Goal: Task Accomplishment & Management: Manage account settings

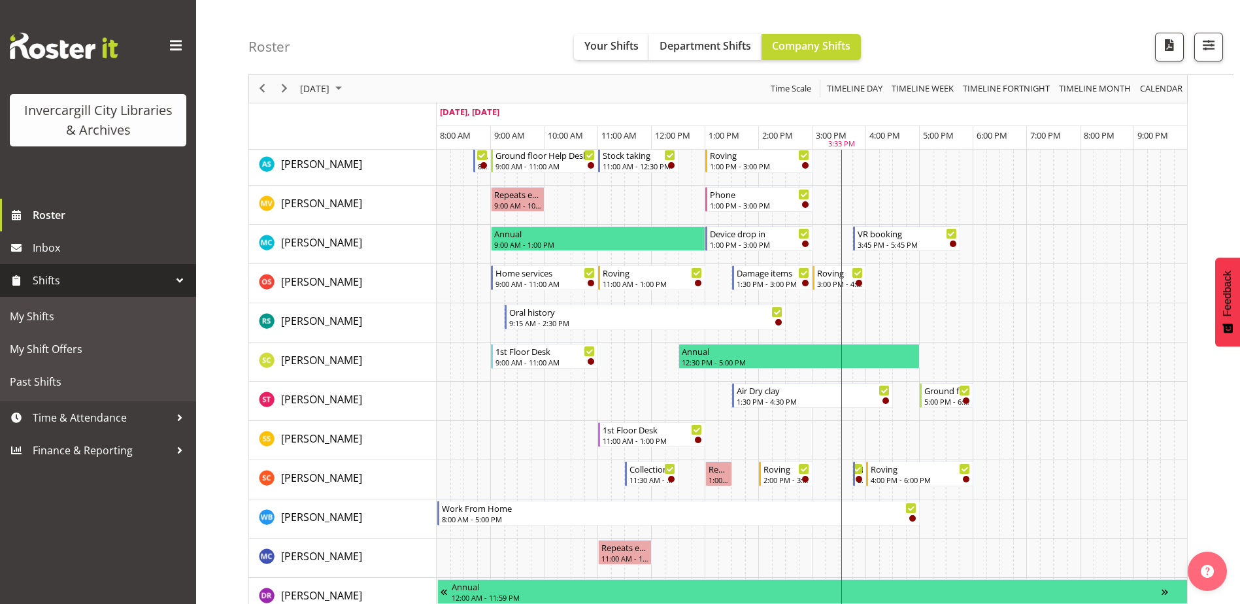
scroll to position [588, 0]
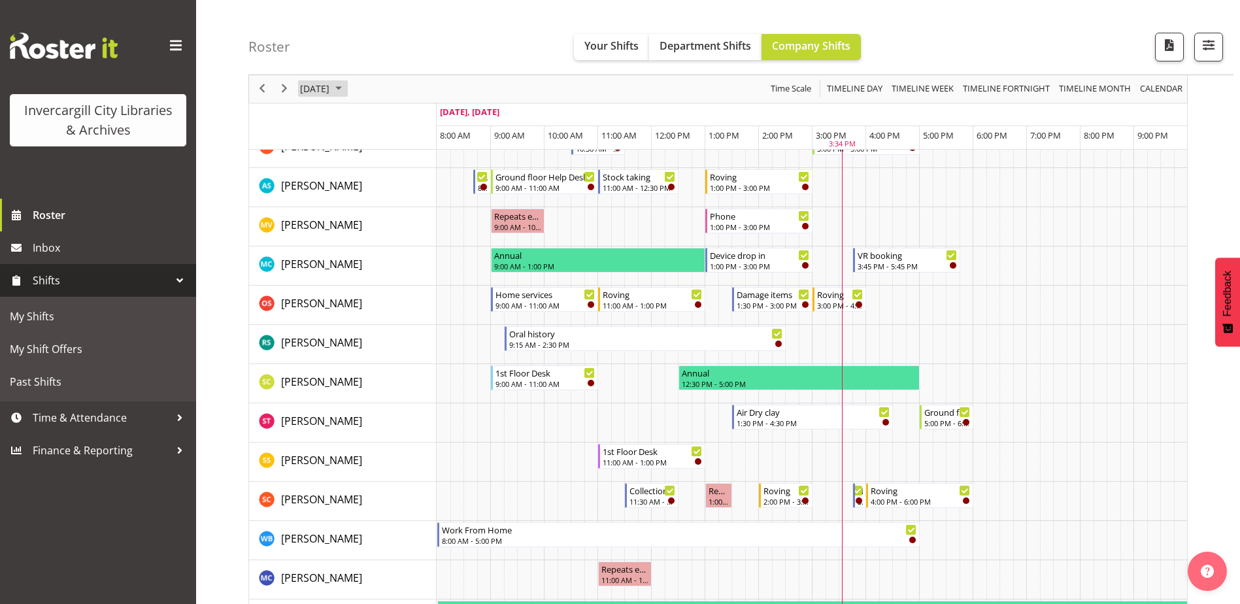
click at [346, 88] on span "October 2025" at bounding box center [339, 89] width 16 height 16
click at [376, 191] on span "8" at bounding box center [377, 189] width 20 height 20
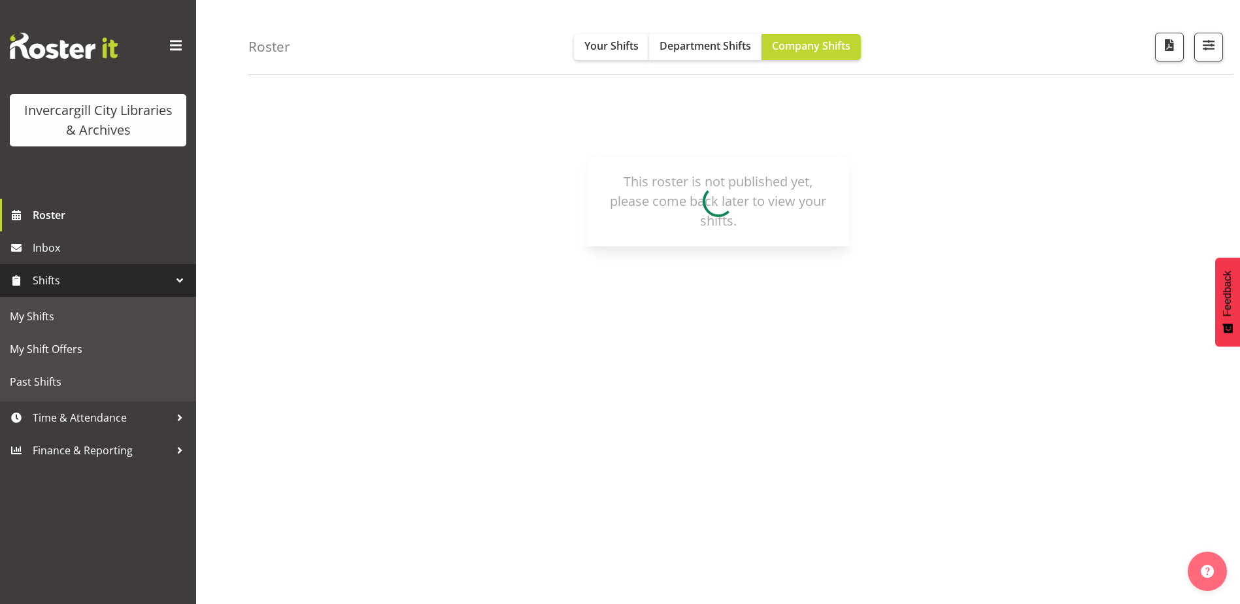
scroll to position [39, 0]
click at [709, 44] on span "Department Shifts" at bounding box center [704, 46] width 91 height 14
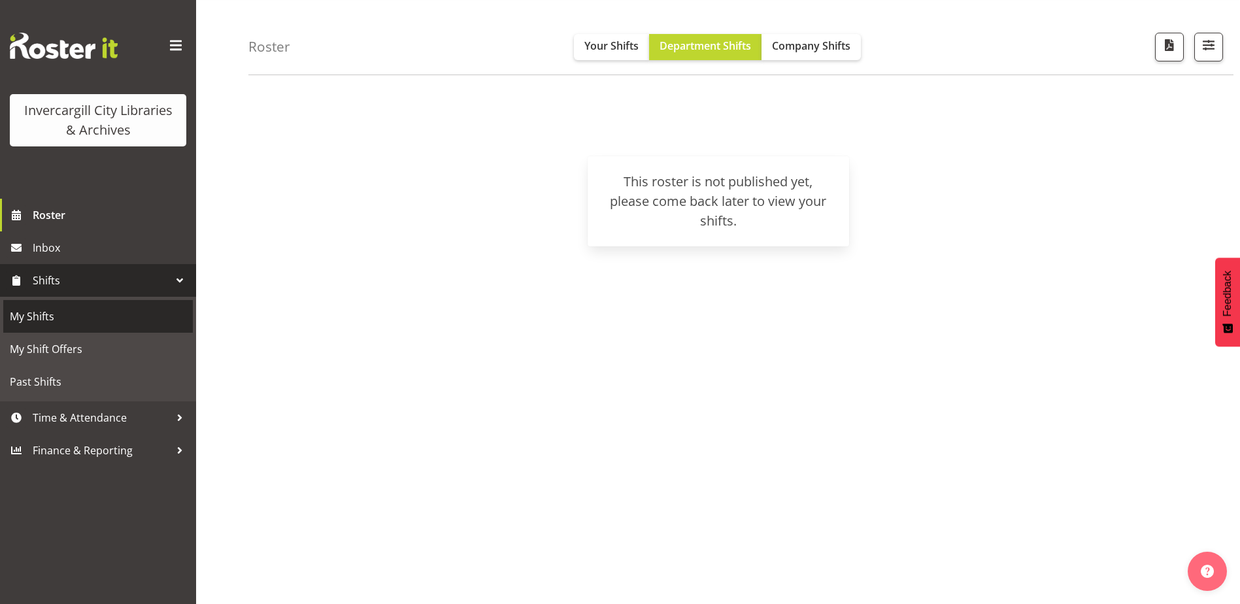
click at [48, 319] on span "My Shifts" at bounding box center [98, 316] width 176 height 20
click at [607, 46] on span "Your Shifts" at bounding box center [611, 46] width 54 height 14
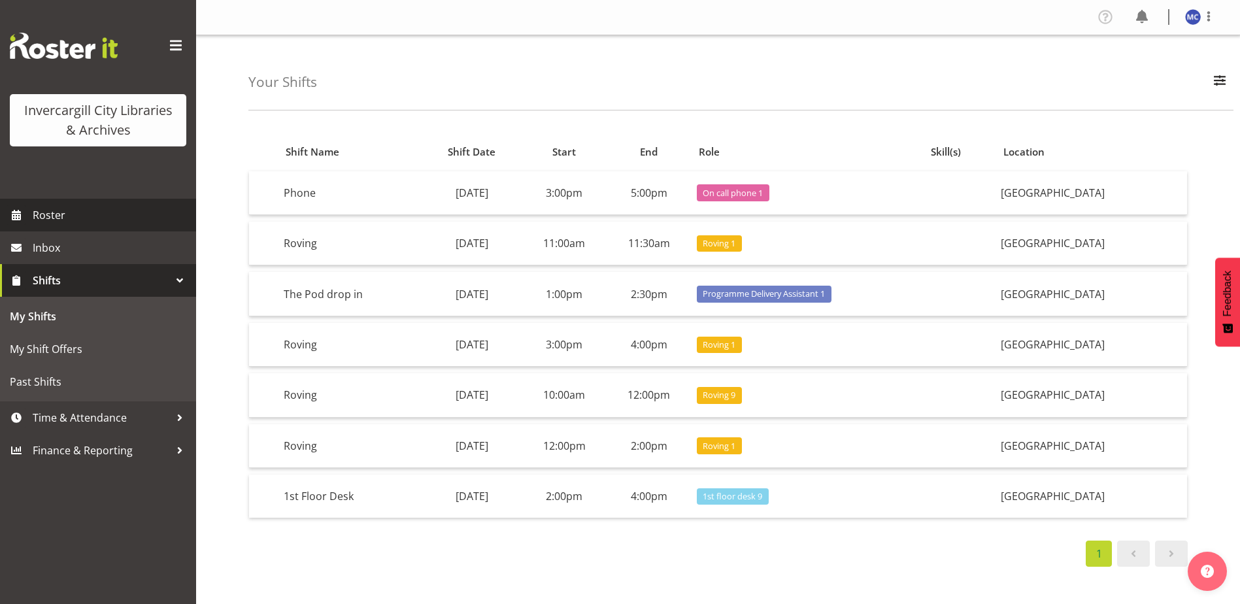
click at [55, 214] on span "Roster" at bounding box center [111, 215] width 157 height 20
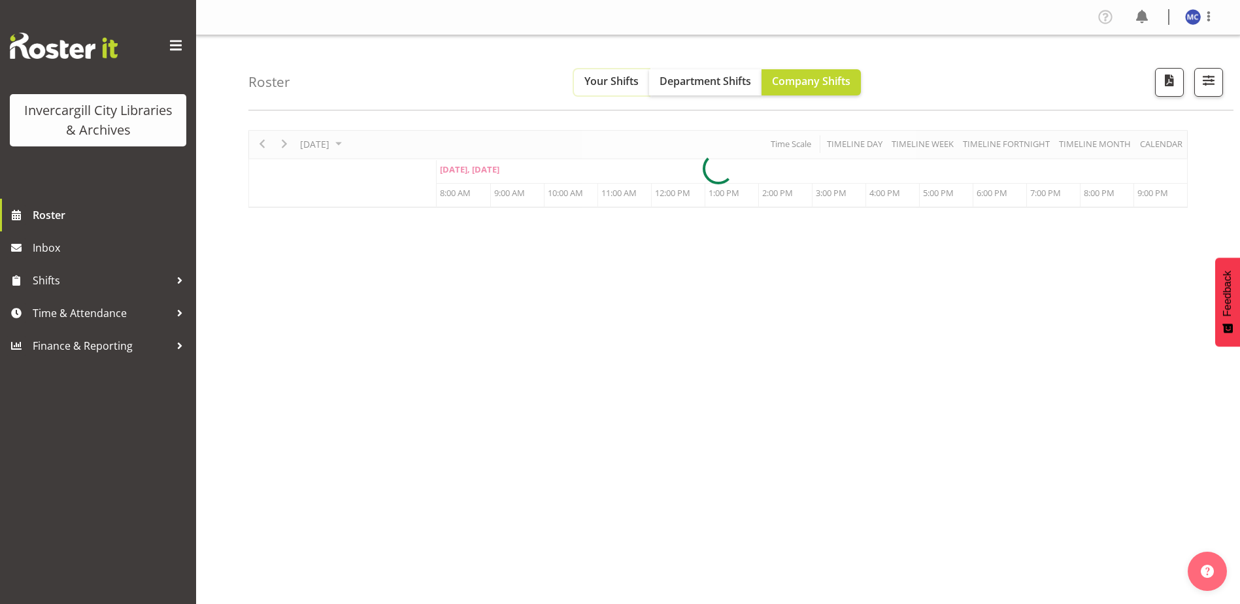
click at [593, 81] on span "Your Shifts" at bounding box center [611, 81] width 54 height 14
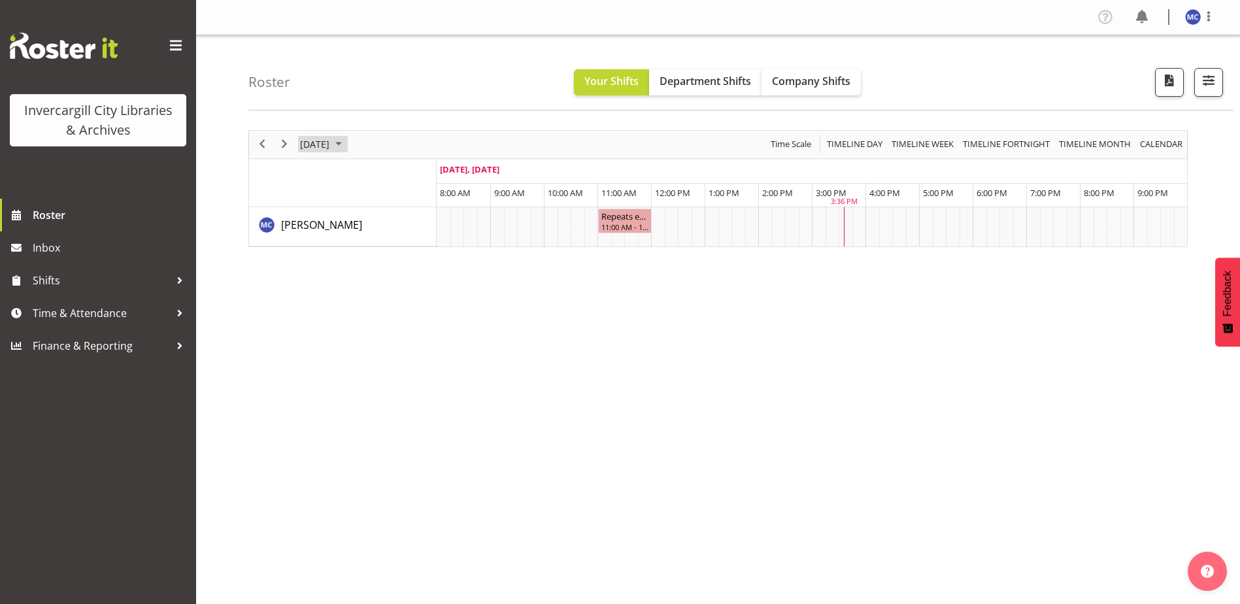
click at [346, 146] on span "October 2025" at bounding box center [339, 144] width 16 height 16
click at [390, 247] on span "9" at bounding box center [397, 245] width 20 height 20
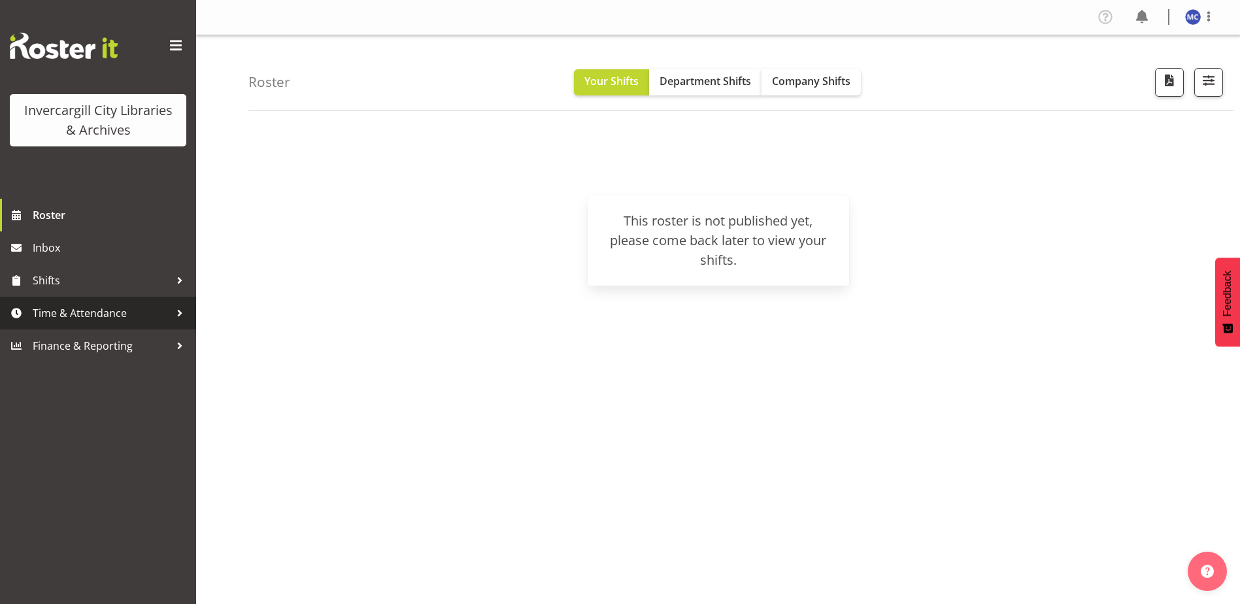
click at [112, 320] on span "Time & Attendance" at bounding box center [101, 313] width 137 height 20
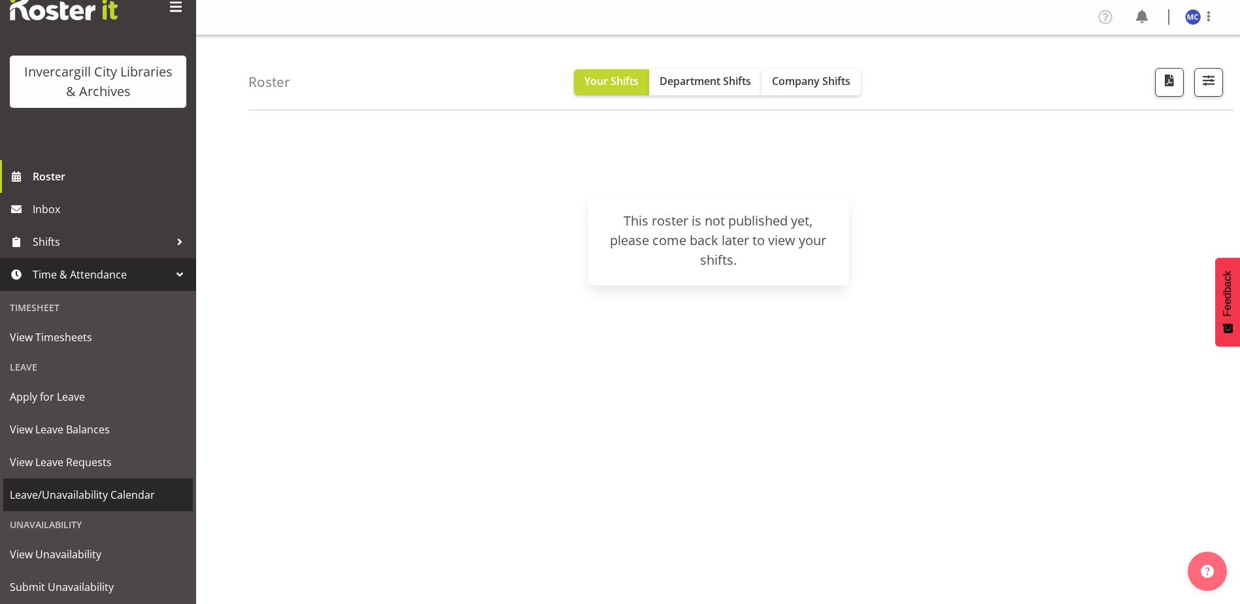
scroll to position [74, 0]
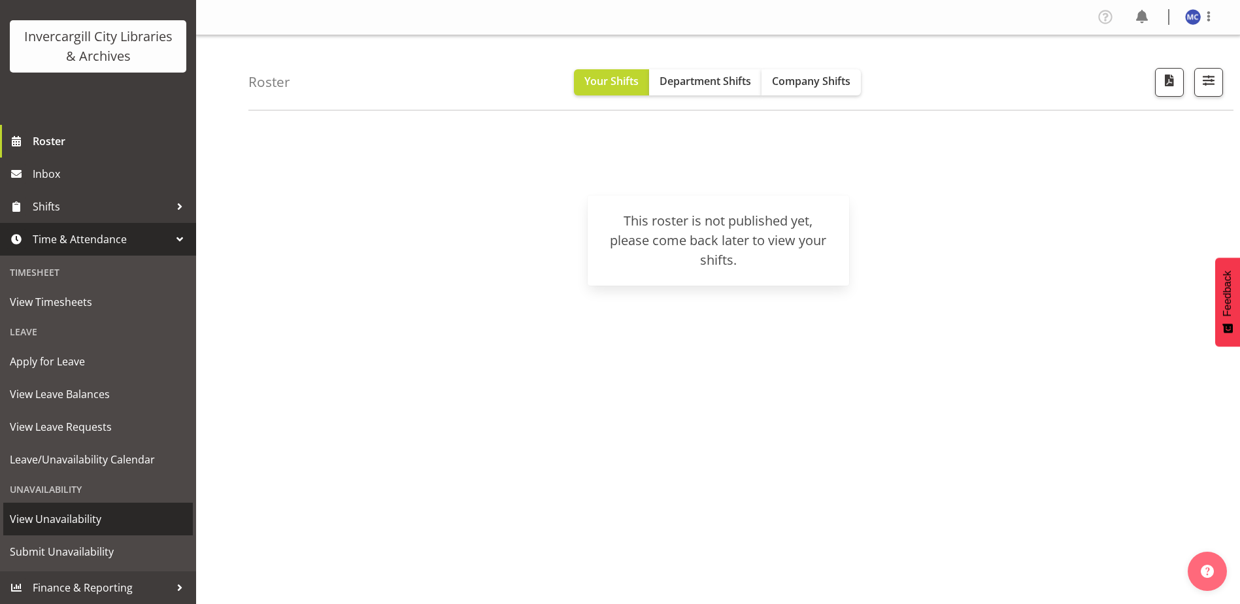
click at [90, 517] on span "View Unavailability" at bounding box center [98, 519] width 176 height 20
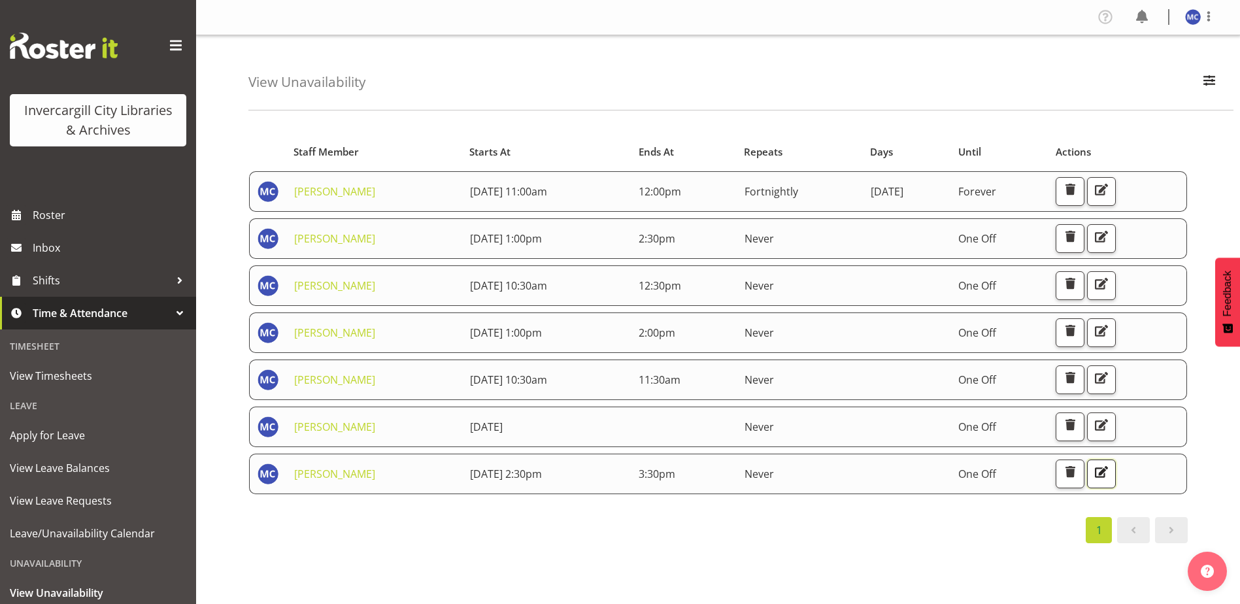
click at [1109, 473] on span "button" at bounding box center [1101, 471] width 17 height 17
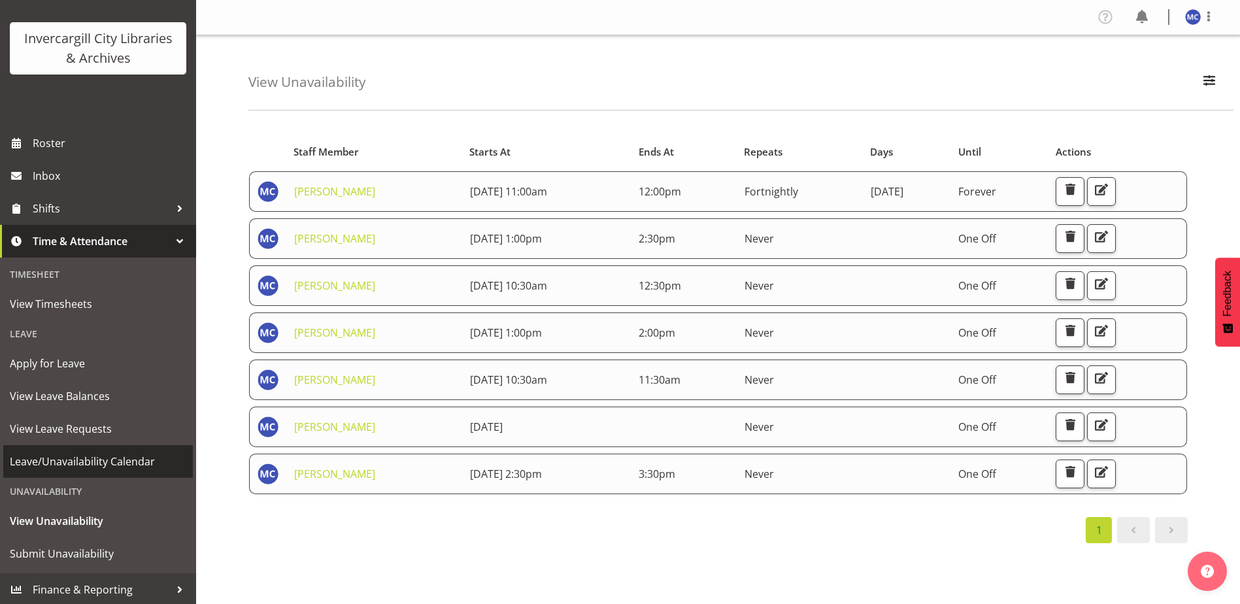
scroll to position [74, 0]
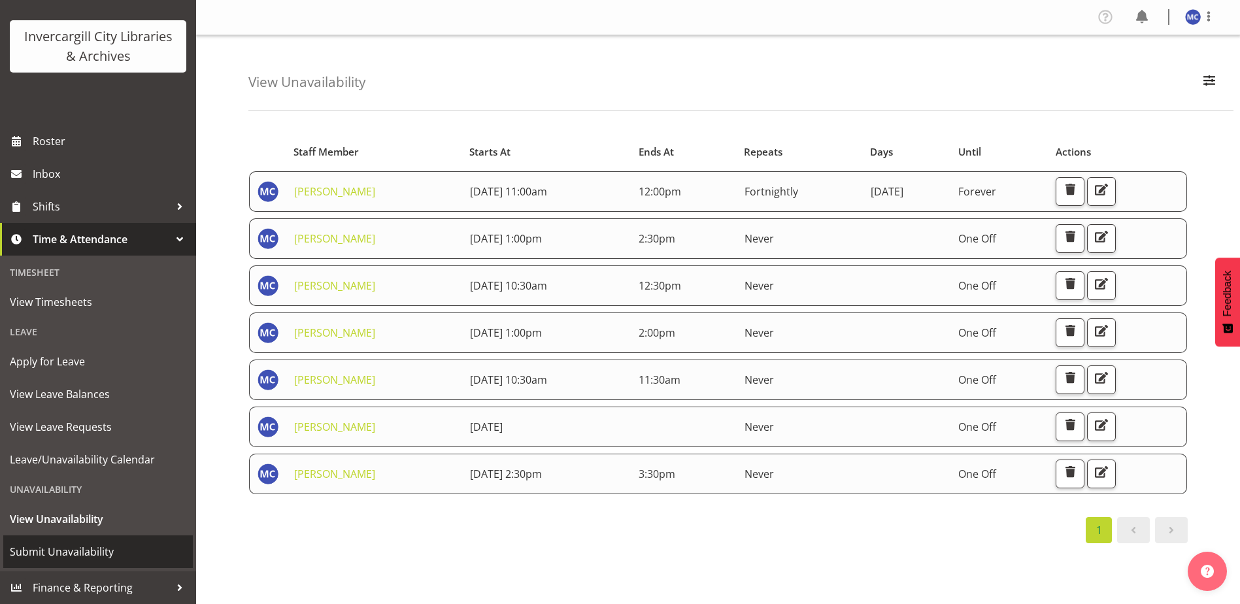
click at [90, 548] on span "Submit Unavailability" at bounding box center [98, 552] width 176 height 20
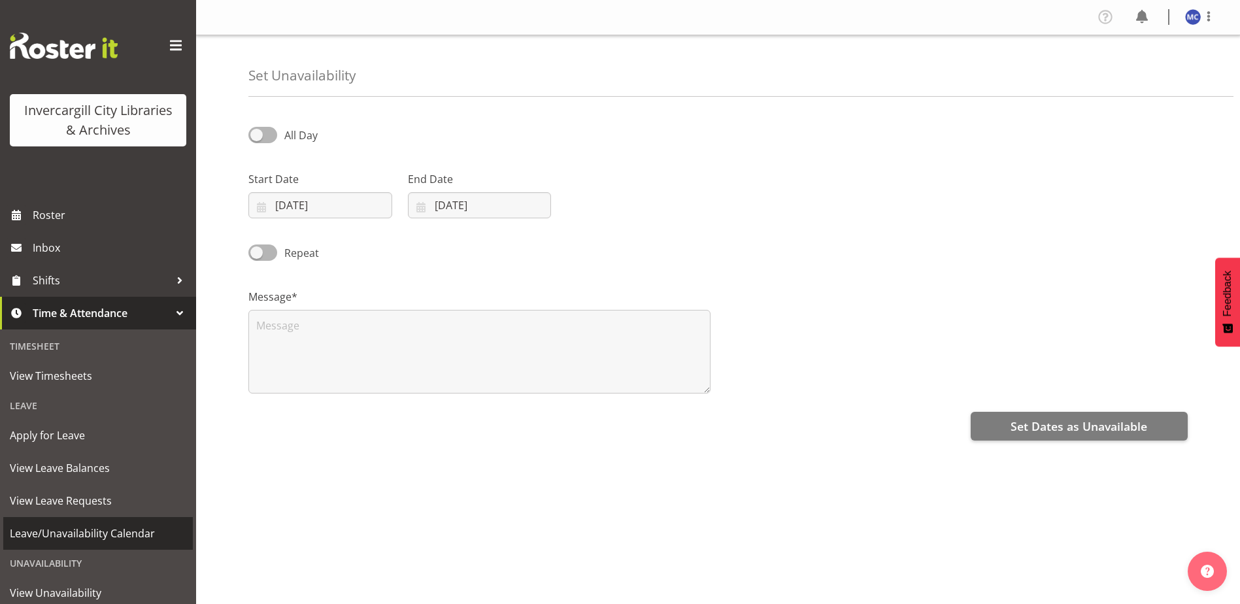
select select "9"
select select "2025"
click at [347, 213] on input "[DATE]" at bounding box center [320, 205] width 144 height 26
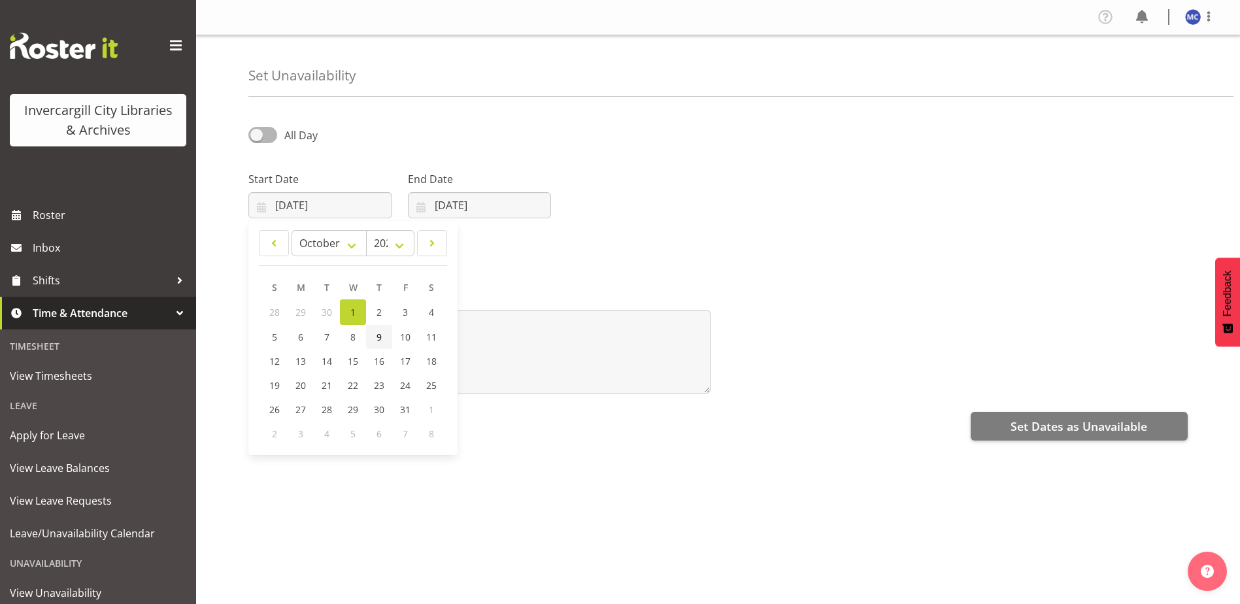
click at [377, 341] on span "9" at bounding box center [378, 337] width 5 height 12
type input "[DATE]"
click at [278, 135] on span "All Day" at bounding box center [297, 135] width 41 height 16
click at [257, 135] on input "All Day" at bounding box center [252, 135] width 8 height 8
checkbox input "true"
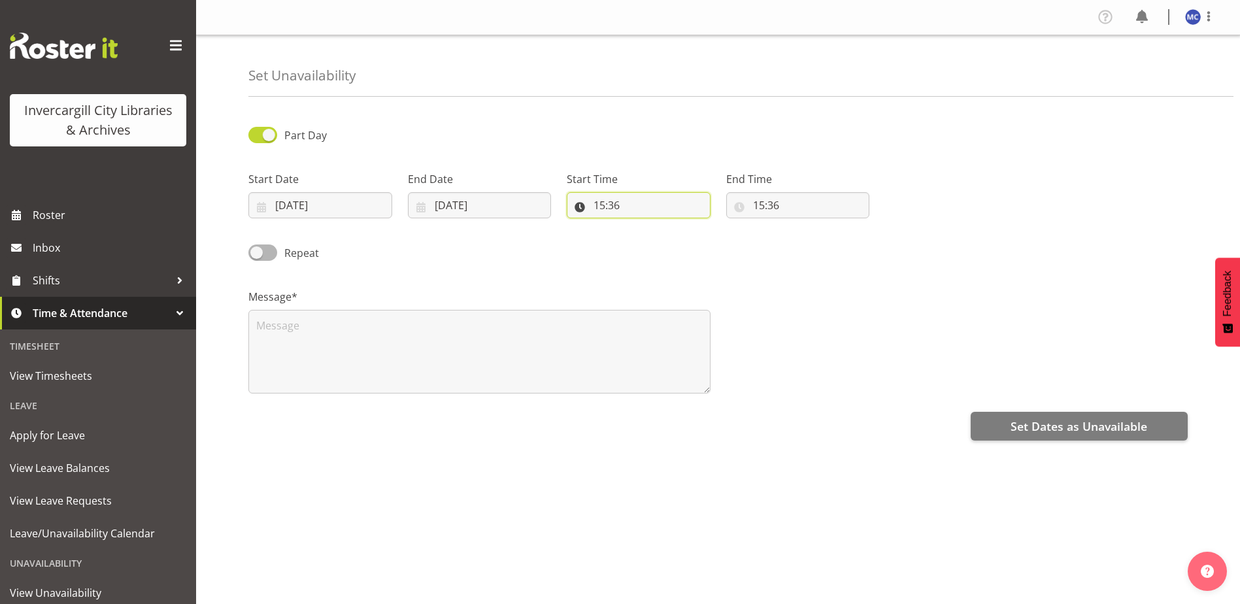
click at [627, 204] on input "15:36" at bounding box center [639, 205] width 144 height 26
click at [647, 244] on select "00 01 02 03 04 05 06 07 08 09 10 11 12 13 14 15 16 17 18 19 20 21 22 23" at bounding box center [655, 239] width 29 height 26
select select "11"
click at [641, 226] on select "00 01 02 03 04 05 06 07 08 09 10 11 12 13 14 15 16 17 18 19 20 21 22 23" at bounding box center [655, 239] width 29 height 26
type input "11:36"
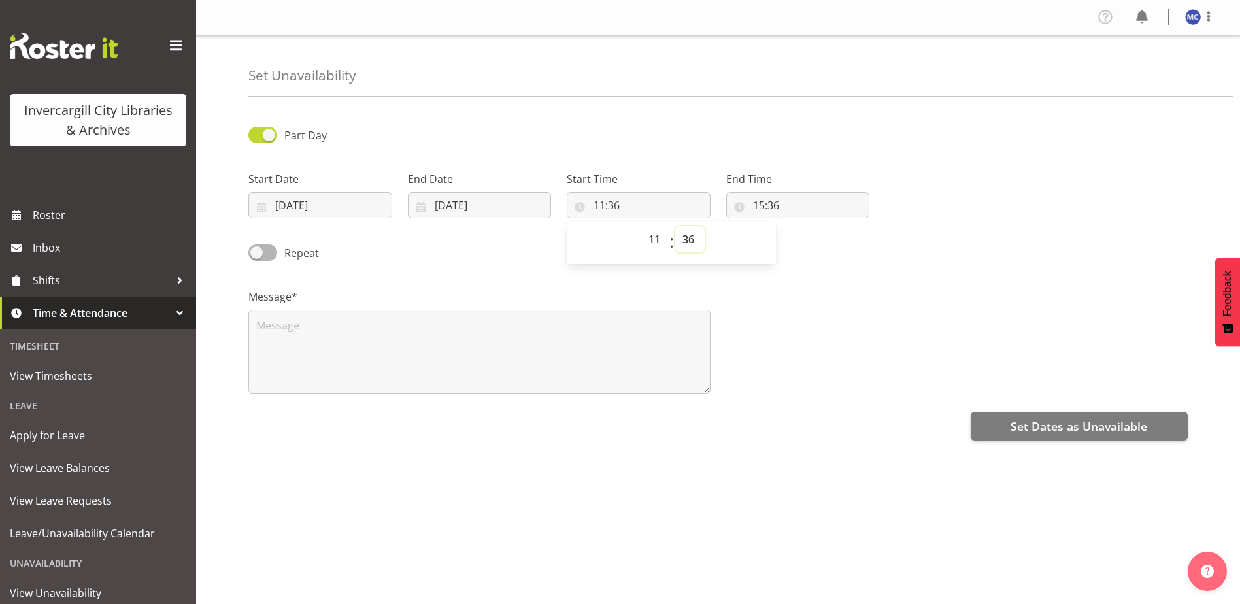
click at [692, 238] on select "00 01 02 03 04 05 06 07 08 09 10 11 12 13 14 15 16 17 18 19 20 21 22 23 24 25 2…" at bounding box center [689, 239] width 29 height 26
select select "0"
click at [675, 226] on select "00 01 02 03 04 05 06 07 08 09 10 11 12 13 14 15 16 17 18 19 20 21 22 23 24 25 2…" at bounding box center [689, 239] width 29 height 26
type input "11:00"
click at [796, 201] on input "15:36" at bounding box center [798, 205] width 144 height 26
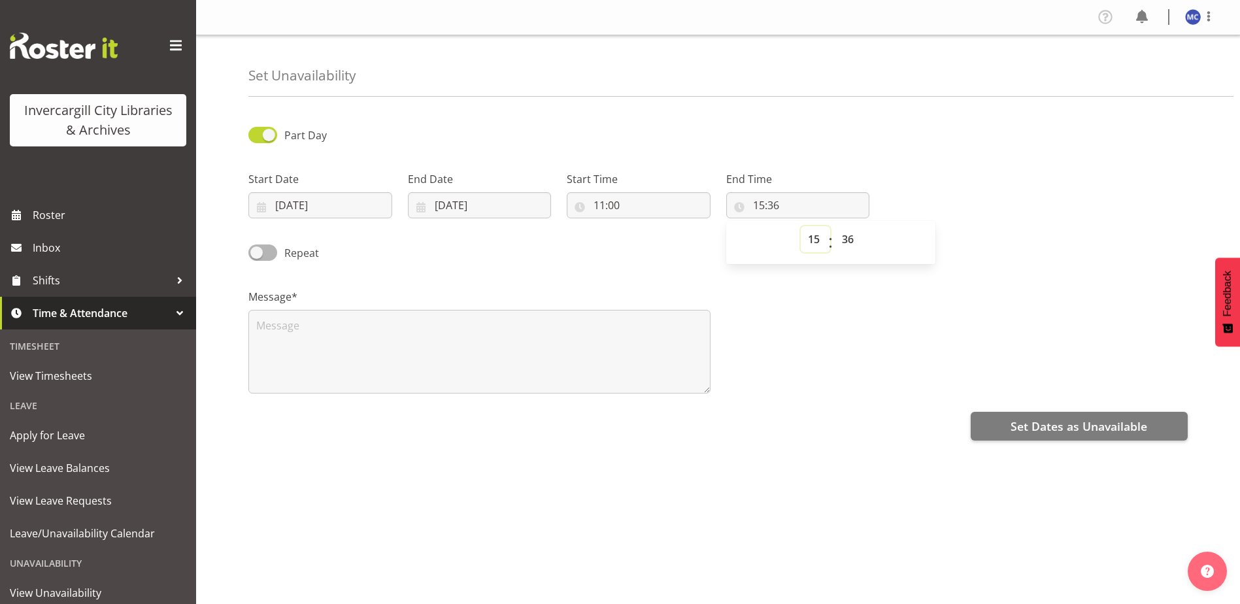
click at [813, 236] on select "00 01 02 03 04 05 06 07 08 09 10 11 12 13 14 15 16 17 18 19 20 21 22 23" at bounding box center [814, 239] width 29 height 26
select select "12"
click at [800, 226] on select "00 01 02 03 04 05 06 07 08 09 10 11 12 13 14 15 16 17 18 19 20 21 22 23" at bounding box center [814, 239] width 29 height 26
type input "12:36"
click at [850, 239] on select "00 01 02 03 04 05 06 07 08 09 10 11 12 13 14 15 16 17 18 19 20 21 22 23 24 25 2…" at bounding box center [848, 239] width 29 height 26
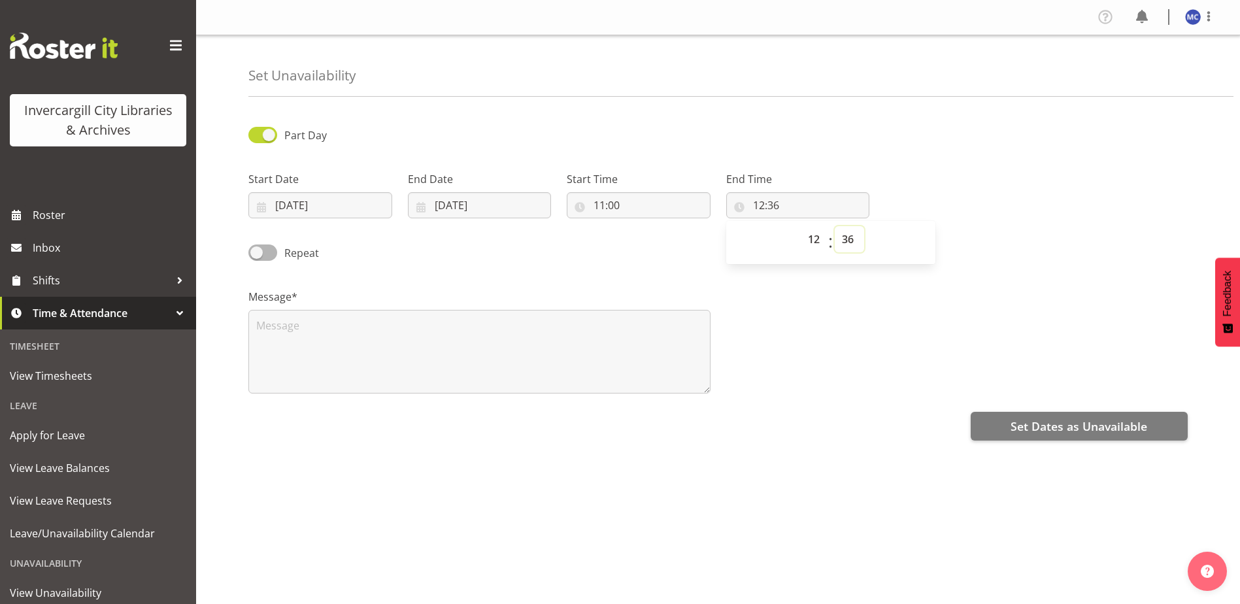
select select "30"
click at [834, 226] on select "00 01 02 03 04 05 06 07 08 09 10 11 12 13 14 15 16 17 18 19 20 21 22 23 24 25 2…" at bounding box center [848, 239] width 29 height 26
type input "12:30"
click at [834, 433] on div "Set Dates as Unavailable" at bounding box center [717, 424] width 939 height 31
click at [365, 352] on textarea at bounding box center [479, 352] width 462 height 84
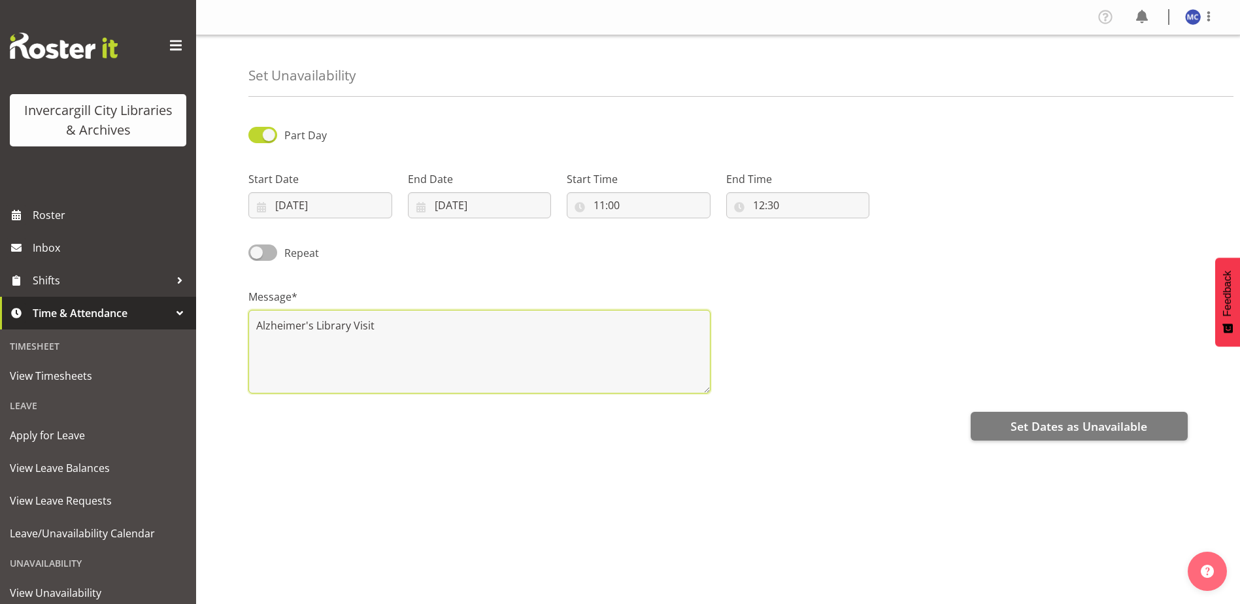
click at [405, 329] on textarea "Alzheimer's Library Visit" at bounding box center [479, 352] width 462 height 84
click at [313, 324] on textarea "Alzheimer's Library Visit" at bounding box center [479, 352] width 462 height 84
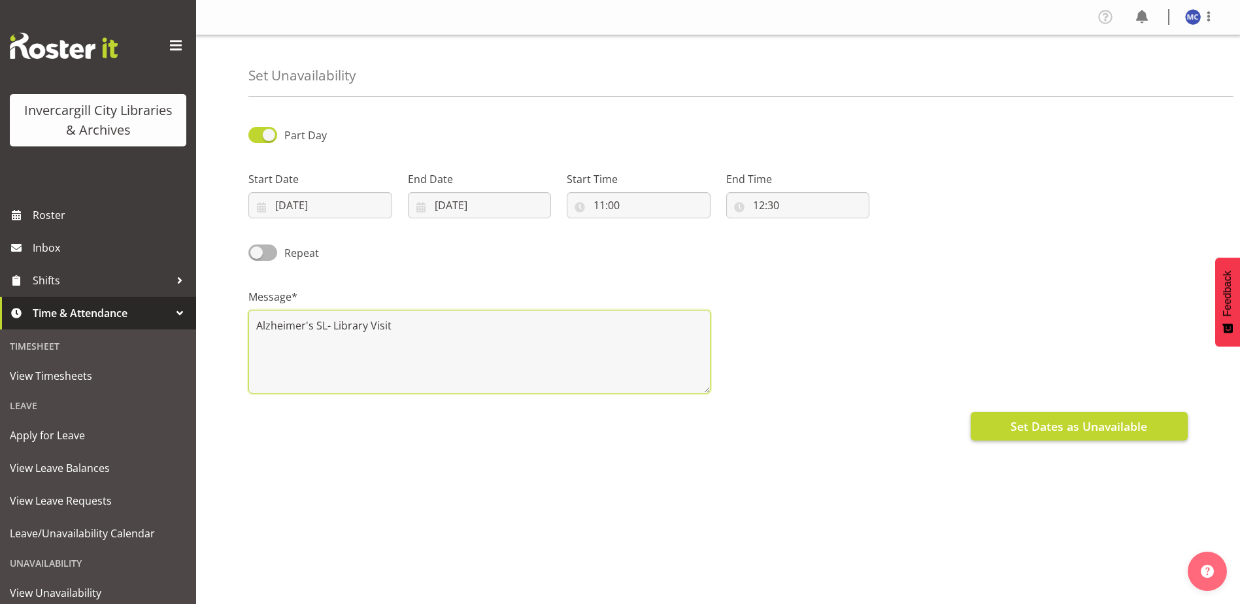
type textarea "Alzheimer's SL- Library Visit"
click at [1017, 419] on span "Set Dates as Unavailable" at bounding box center [1078, 426] width 137 height 17
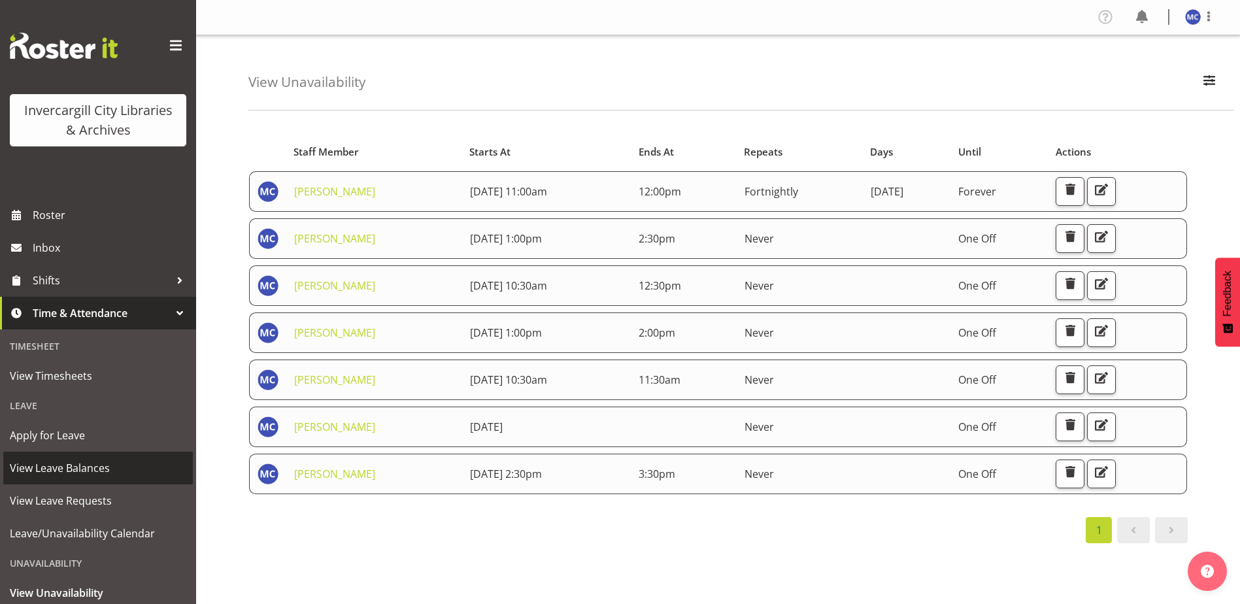
scroll to position [65, 0]
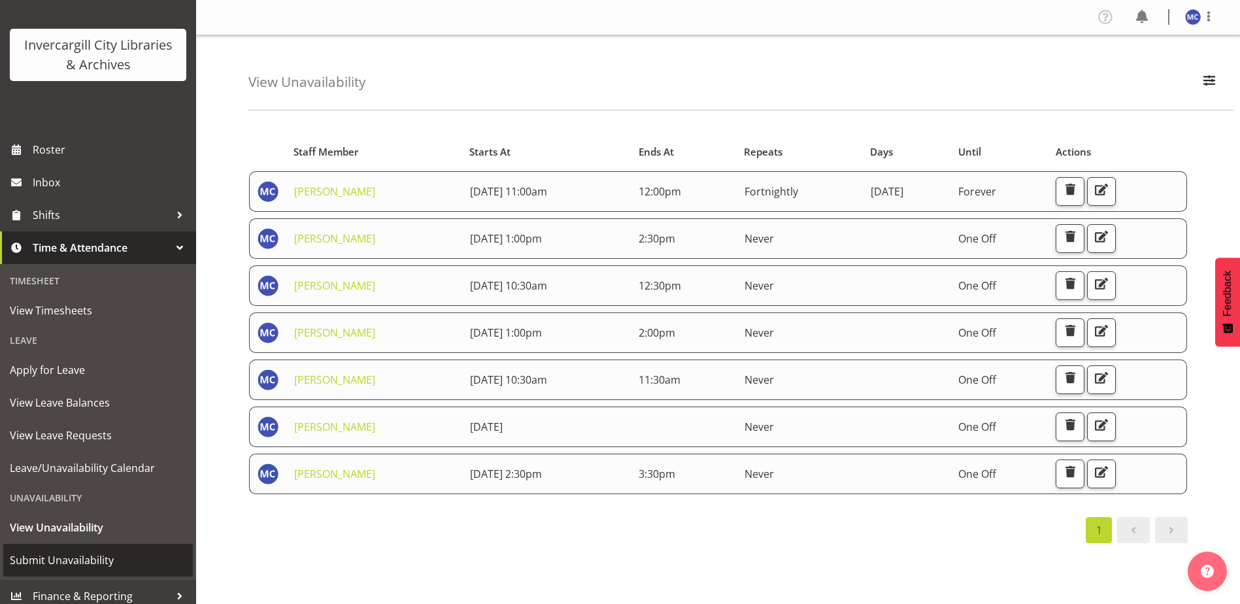
click at [90, 555] on span "Submit Unavailability" at bounding box center [98, 560] width 176 height 20
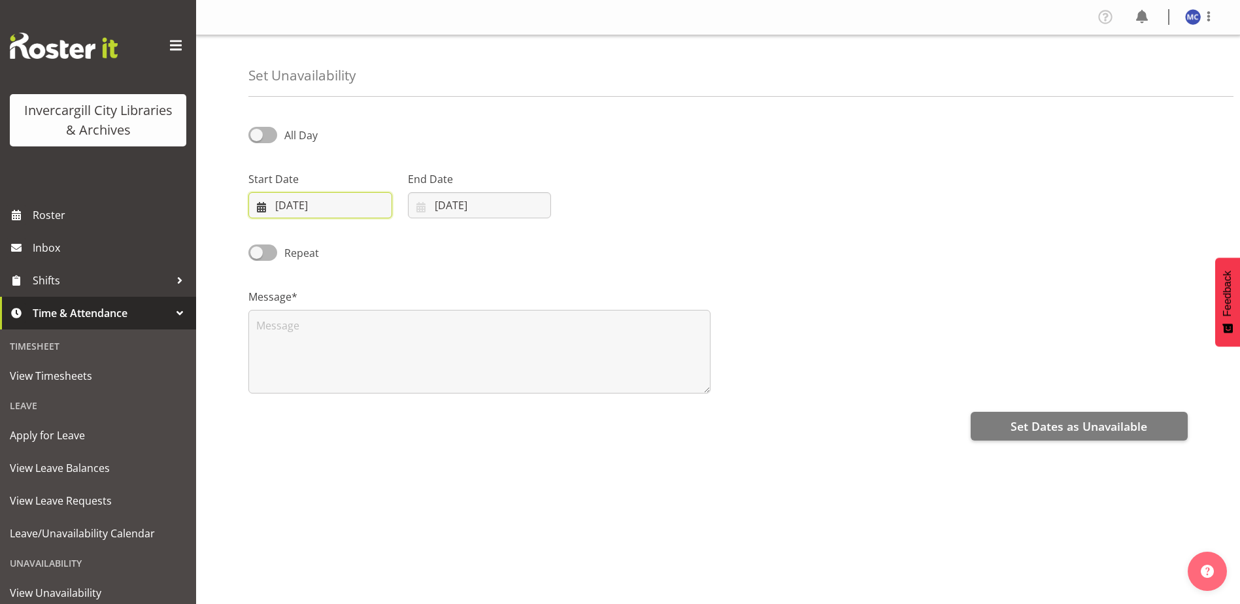
click at [311, 206] on input "[DATE]" at bounding box center [320, 205] width 144 height 26
click at [381, 336] on span "9" at bounding box center [378, 337] width 5 height 12
type input "[DATE]"
click at [274, 137] on span at bounding box center [262, 135] width 29 height 16
click at [257, 137] on input "All Day" at bounding box center [252, 135] width 8 height 8
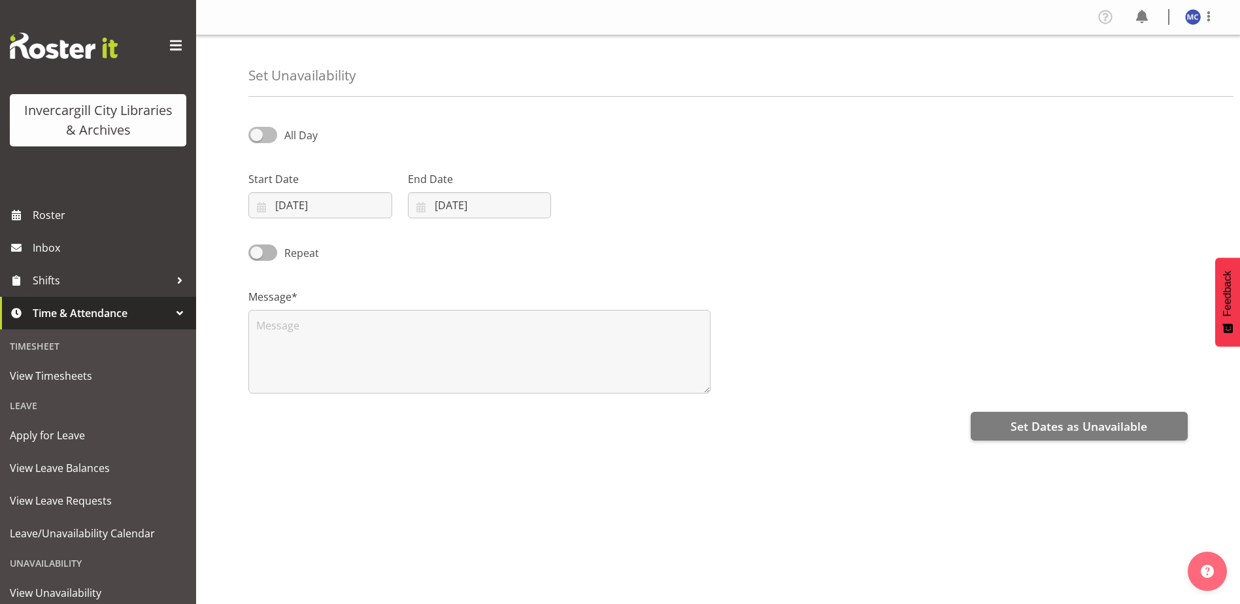
checkbox input "true"
select select "15"
select select "38"
click at [466, 206] on input "[DATE]" at bounding box center [480, 205] width 144 height 26
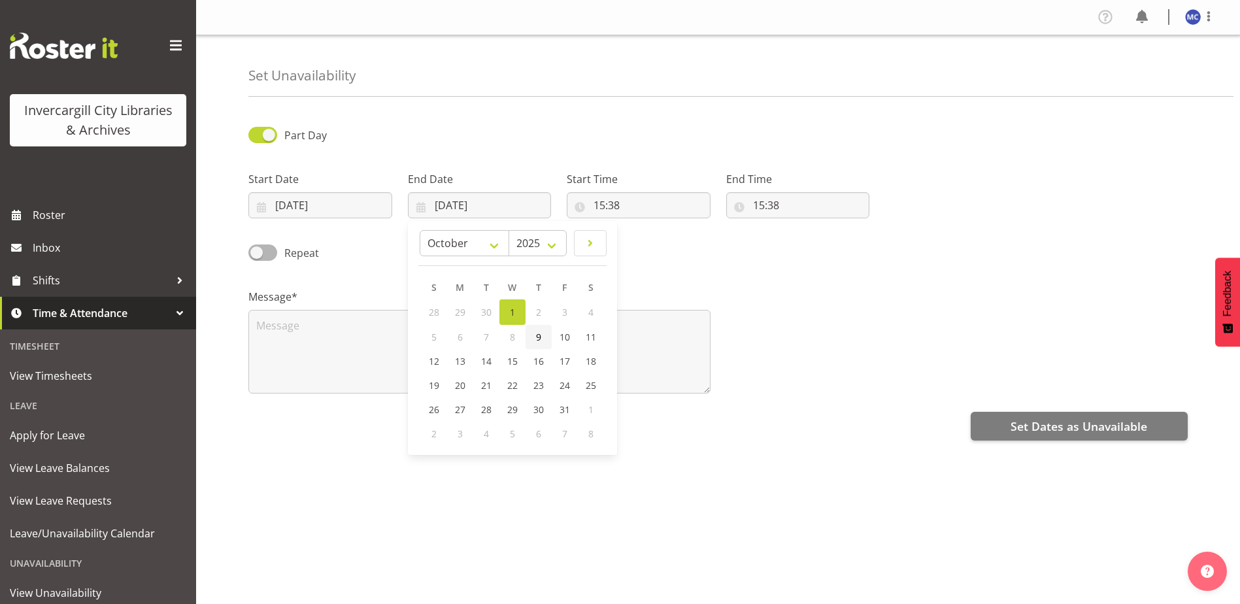
click at [541, 339] on link "9" at bounding box center [538, 337] width 26 height 24
type input "[DATE]"
click at [616, 211] on input "15:38" at bounding box center [639, 205] width 144 height 26
click at [659, 238] on select "00 01 02 03 04 05 06 07 08 09 10 11 12 13 14 15 16 17 18 19 20 21 22 23" at bounding box center [655, 239] width 29 height 26
select select "10"
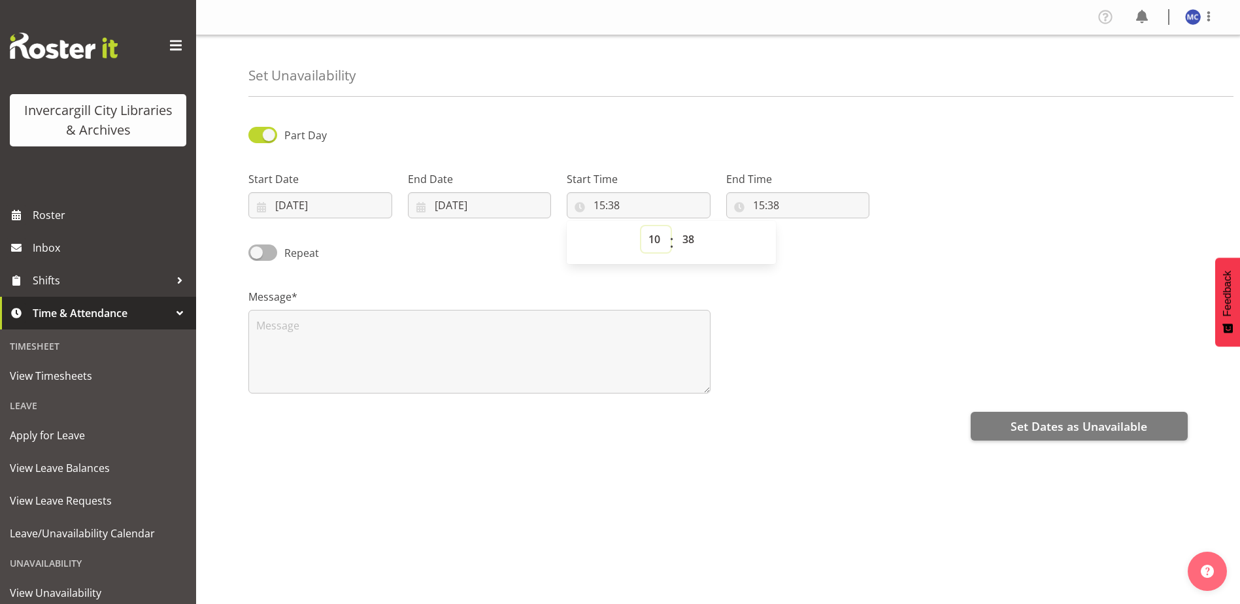
click at [641, 226] on select "00 01 02 03 04 05 06 07 08 09 10 11 12 13 14 15 16 17 18 19 20 21 22 23" at bounding box center [655, 239] width 29 height 26
type input "10:38"
click at [686, 240] on select "00 01 02 03 04 05 06 07 08 09 10 11 12 13 14 15 16 17 18 19 20 21 22 23 24 25 2…" at bounding box center [689, 239] width 29 height 26
select select "30"
click at [675, 226] on select "00 01 02 03 04 05 06 07 08 09 10 11 12 13 14 15 16 17 18 19 20 21 22 23 24 25 2…" at bounding box center [689, 239] width 29 height 26
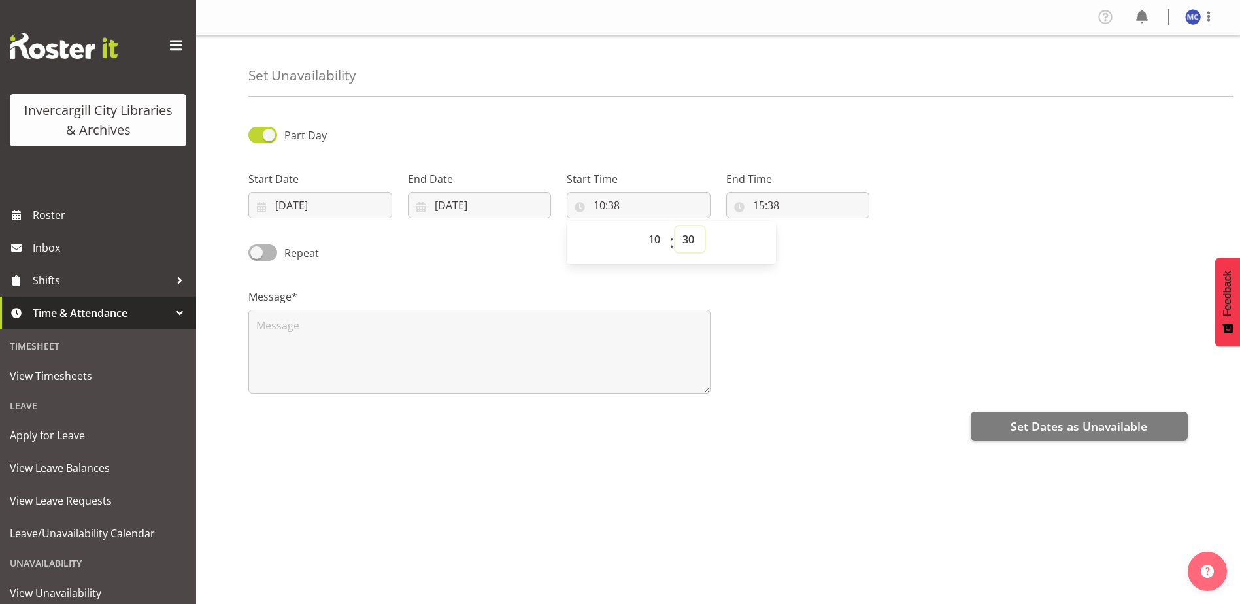
type input "10:30"
click at [812, 306] on div "Message*" at bounding box center [717, 336] width 955 height 131
click at [772, 206] on input "15:38" at bounding box center [798, 205] width 144 height 26
click at [810, 240] on select "00 01 02 03 04 05 06 07 08 09 10 11 12 13 14 15 16 17 18 19 20 21 22 23" at bounding box center [814, 239] width 29 height 26
select select "11"
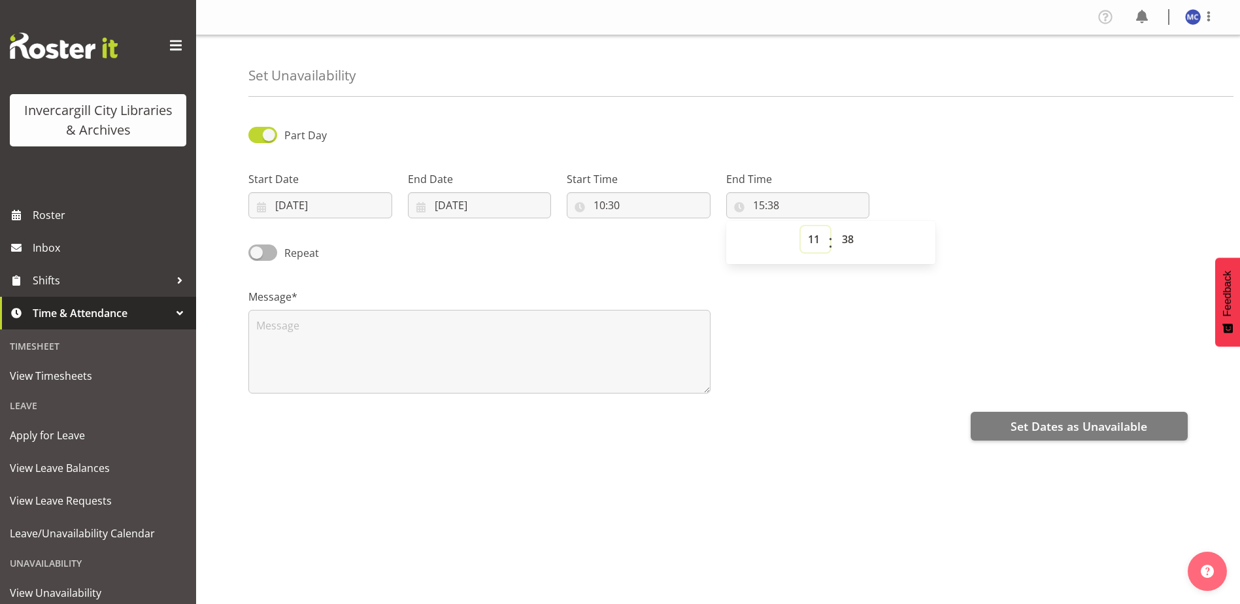
click at [800, 226] on select "00 01 02 03 04 05 06 07 08 09 10 11 12 13 14 15 16 17 18 19 20 21 22 23" at bounding box center [814, 239] width 29 height 26
type input "11:38"
click at [851, 238] on select "00 01 02 03 04 05 06 07 08 09 10 11 12 13 14 15 16 17 18 19 20 21 22 23 24 25 2…" at bounding box center [848, 239] width 29 height 26
select select "30"
click at [834, 226] on select "00 01 02 03 04 05 06 07 08 09 10 11 12 13 14 15 16 17 18 19 20 21 22 23 24 25 2…" at bounding box center [848, 239] width 29 height 26
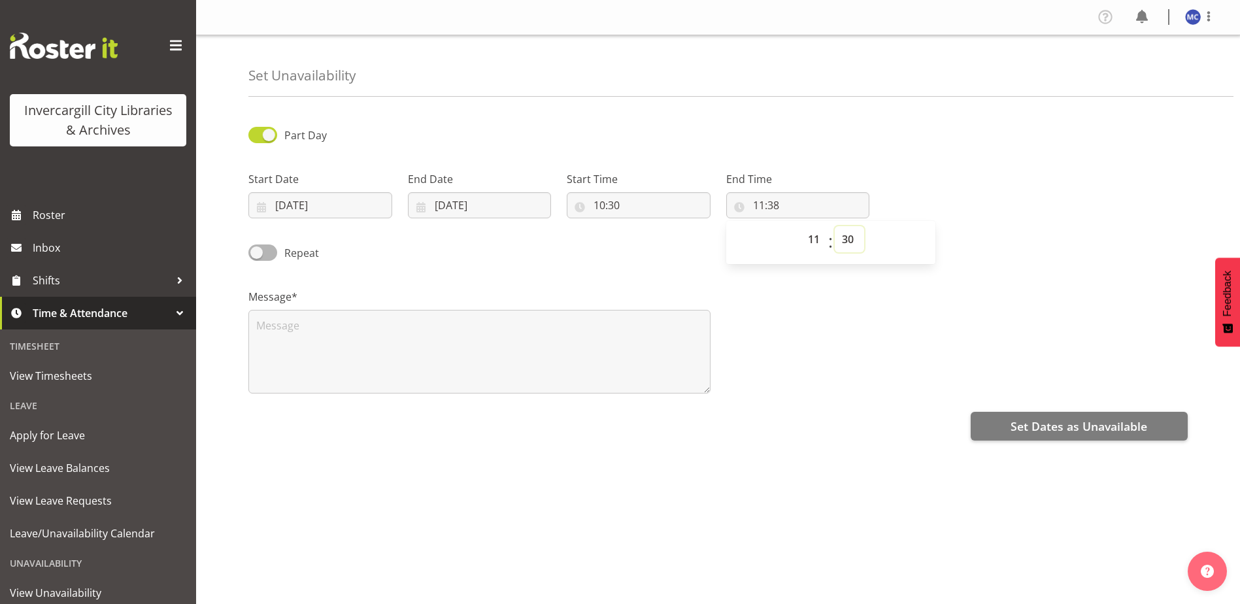
type input "11:30"
click at [617, 205] on input "10:30" at bounding box center [639, 205] width 144 height 26
click at [688, 244] on select "00 01 02 03 04 05 06 07 08 09 10 11 12 13 14 15 16 17 18 19 20 21 22 23 24 25 2…" at bounding box center [689, 239] width 29 height 26
select select "0"
click at [675, 226] on select "00 01 02 03 04 05 06 07 08 09 10 11 12 13 14 15 16 17 18 19 20 21 22 23 24 25 2…" at bounding box center [689, 239] width 29 height 26
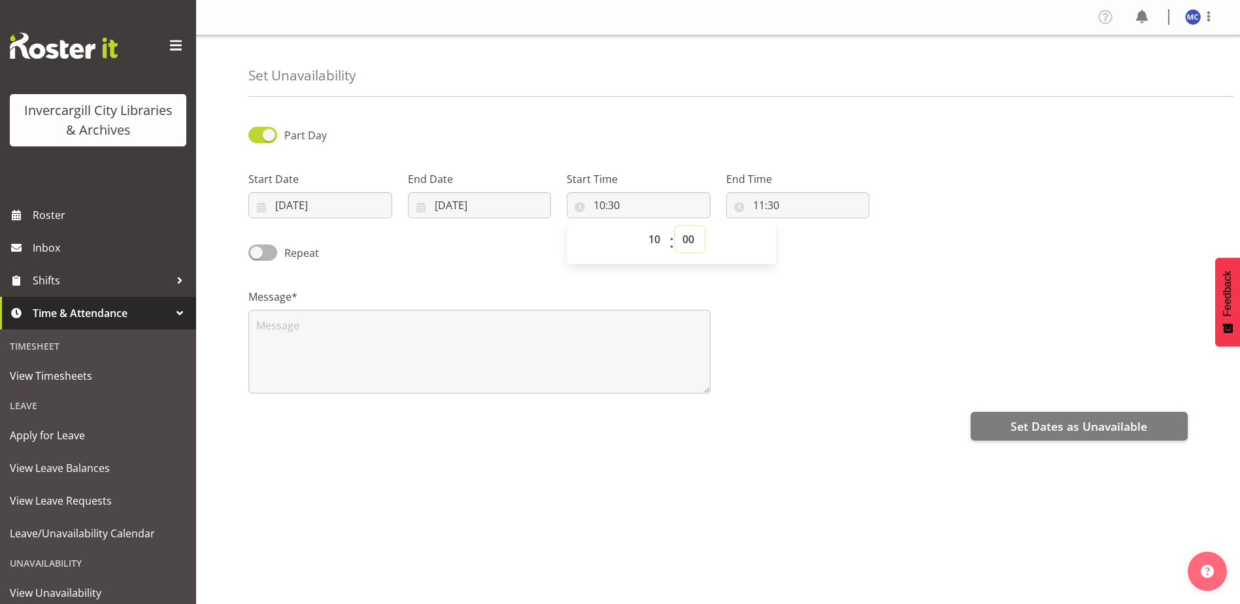
type input "10:00"
click at [689, 241] on select "00 01 02 03 04 05 06 07 08 09 10 11 12 13 14 15 16 17 18 19 20 21 22 23 24 25 2…" at bounding box center [689, 239] width 29 height 26
select select "30"
click at [675, 226] on select "00 01 02 03 04 05 06 07 08 09 10 11 12 13 14 15 16 17 18 19 20 21 22 23 24 25 2…" at bounding box center [689, 239] width 29 height 26
type input "10:30"
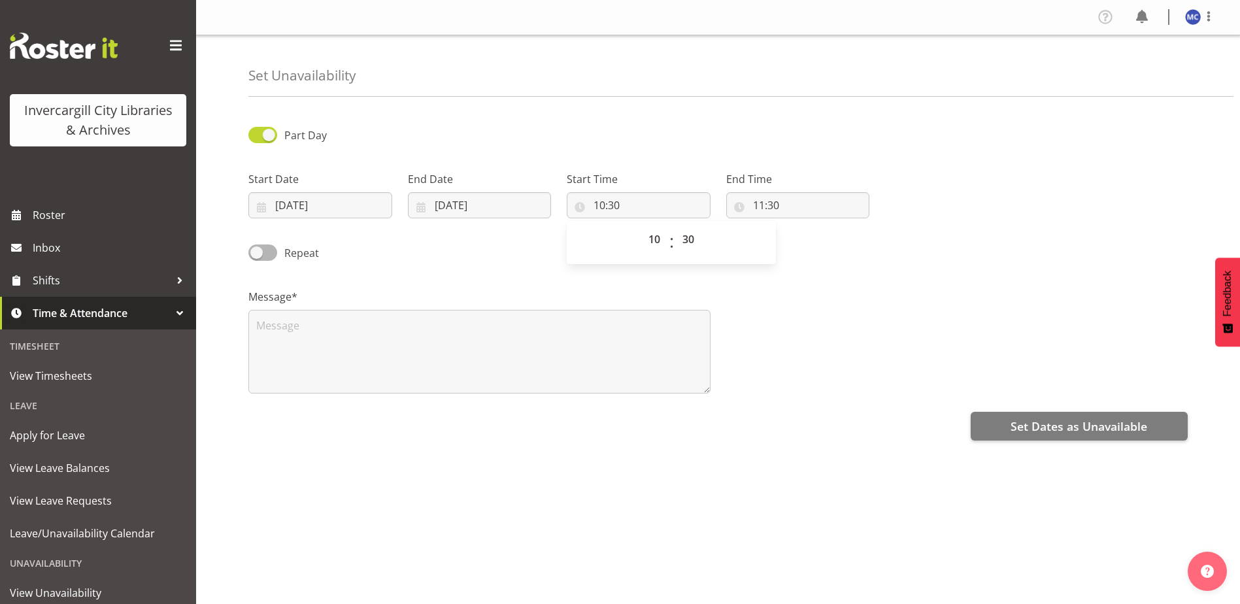
click at [747, 400] on div "Message*" at bounding box center [717, 336] width 955 height 131
click at [355, 359] on textarea at bounding box center [479, 352] width 462 height 84
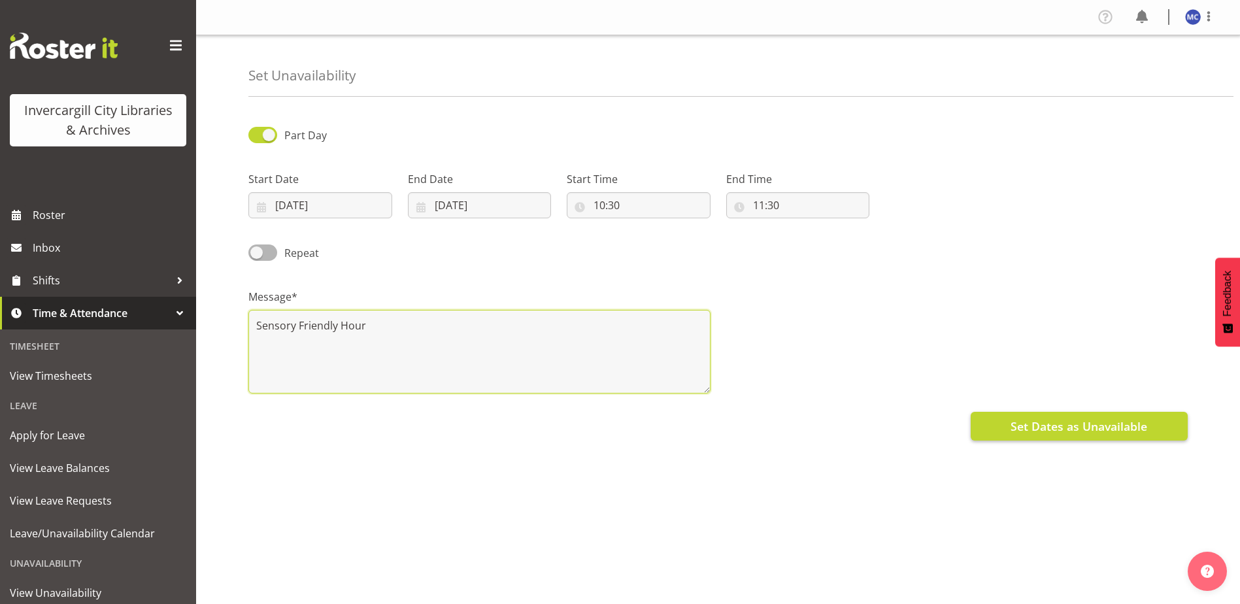
type textarea "Sensory Friendly Hour"
click at [1066, 428] on span "Set Dates as Unavailable" at bounding box center [1078, 426] width 137 height 17
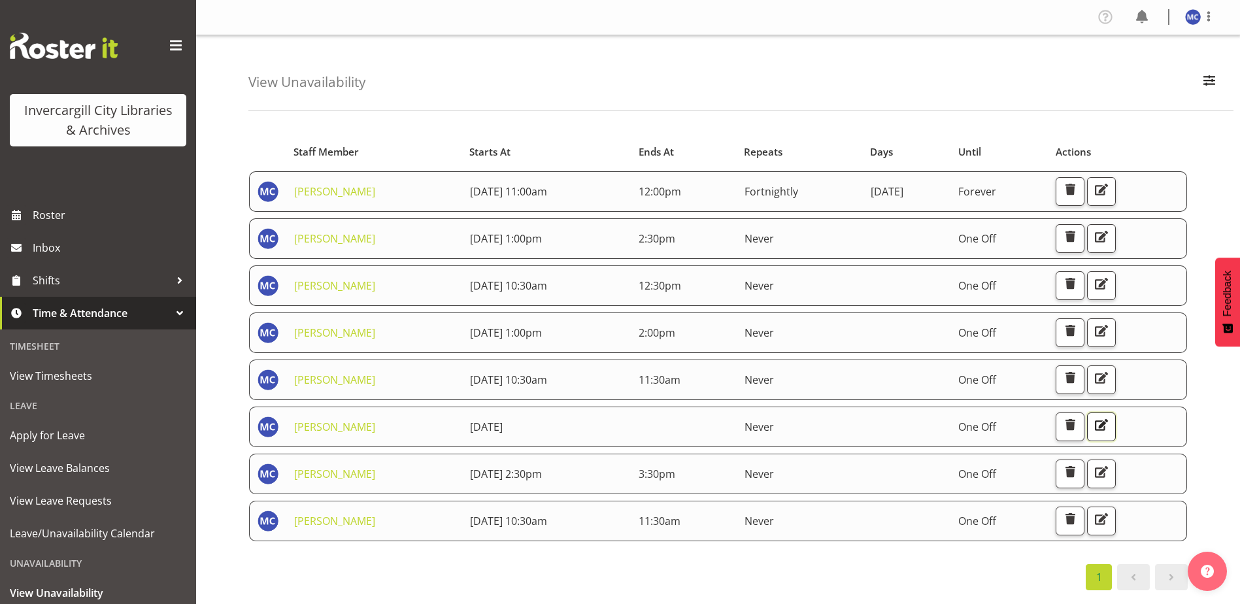
click at [1109, 426] on span "button" at bounding box center [1101, 424] width 17 height 17
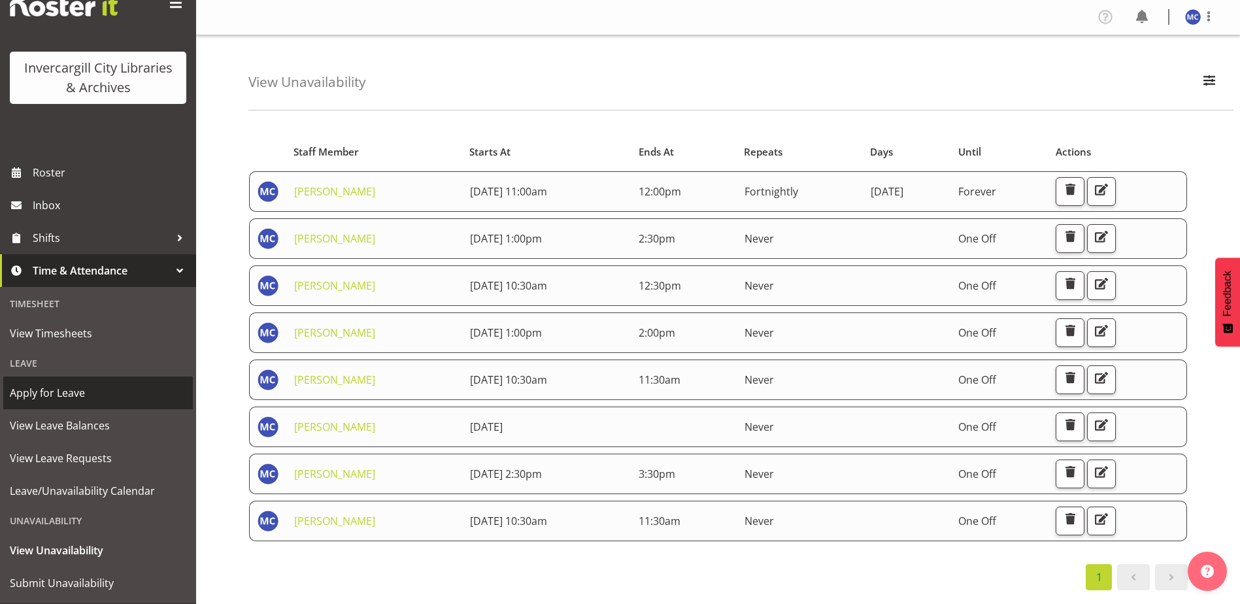
scroll to position [65, 0]
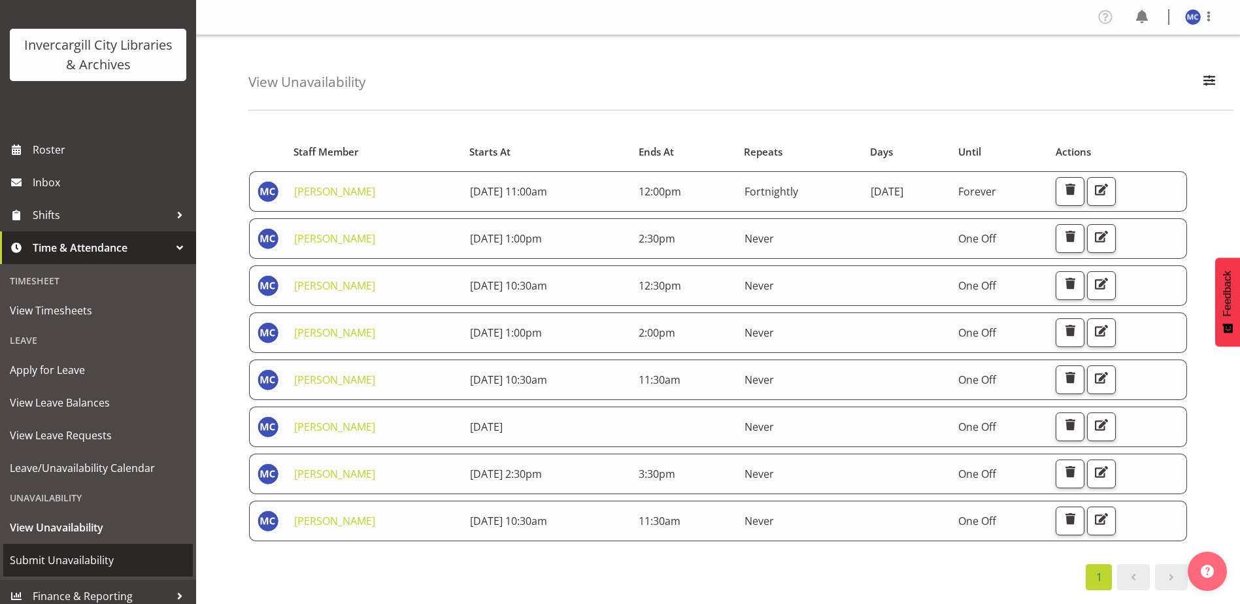
click at [78, 562] on span "Submit Unavailability" at bounding box center [98, 560] width 176 height 20
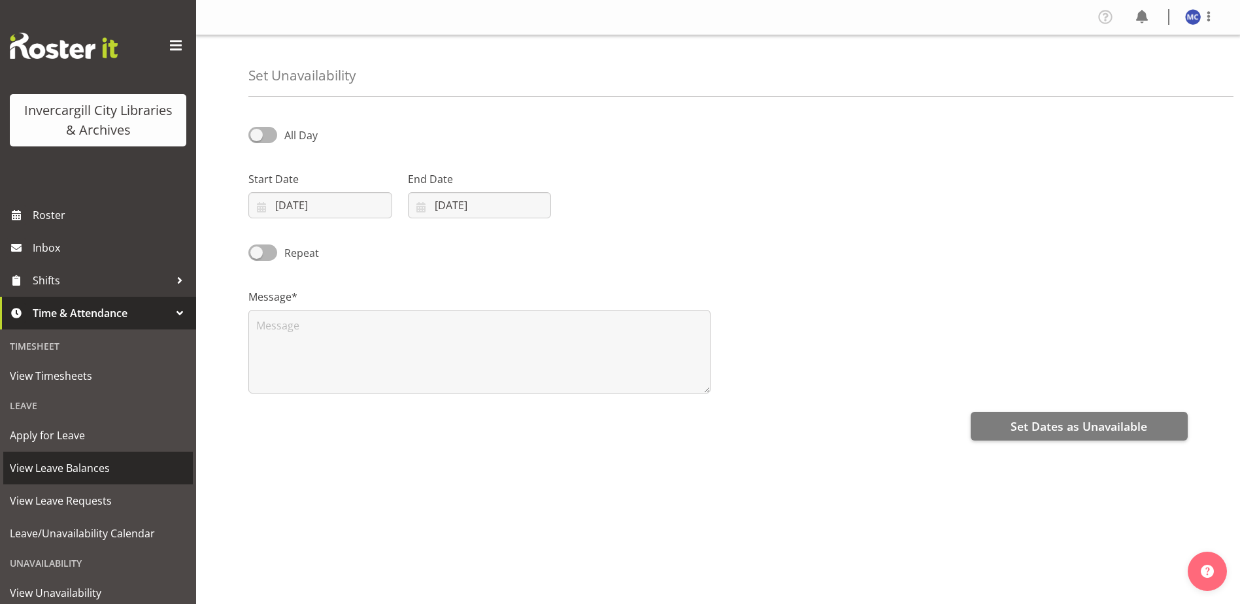
select select "9"
select select "2025"
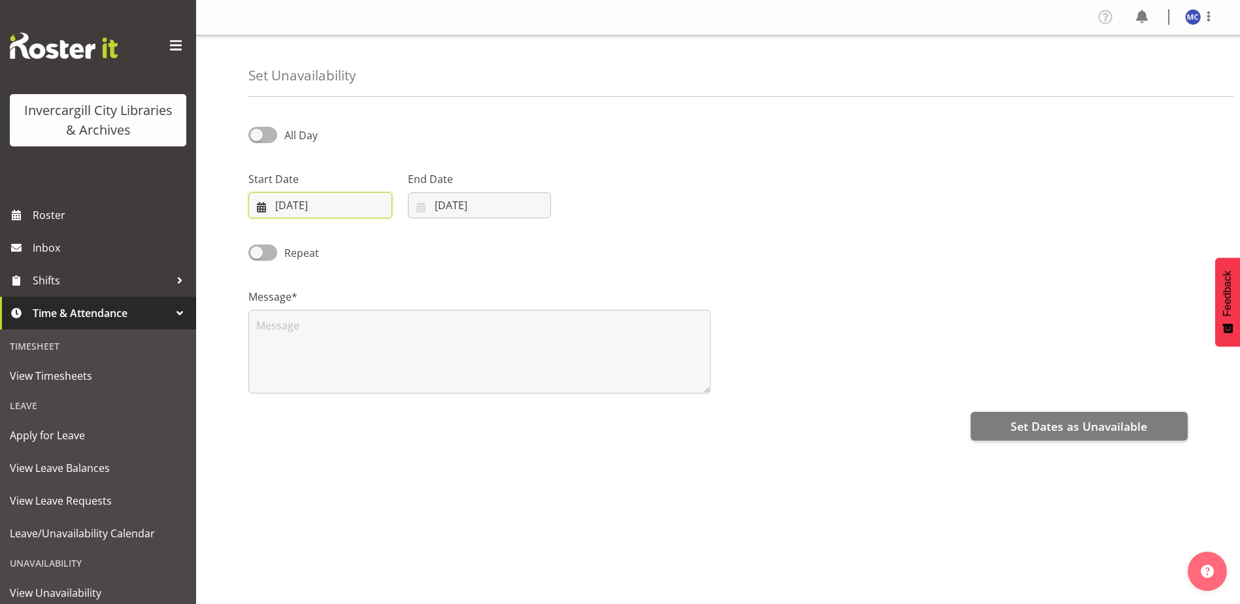
click at [309, 207] on input "[DATE]" at bounding box center [320, 205] width 144 height 26
click at [403, 336] on span "10" at bounding box center [405, 337] width 10 height 12
type input "10/10/2025"
click at [467, 203] on input "01/10/2025" at bounding box center [480, 205] width 144 height 26
click at [269, 136] on span at bounding box center [262, 135] width 29 height 16
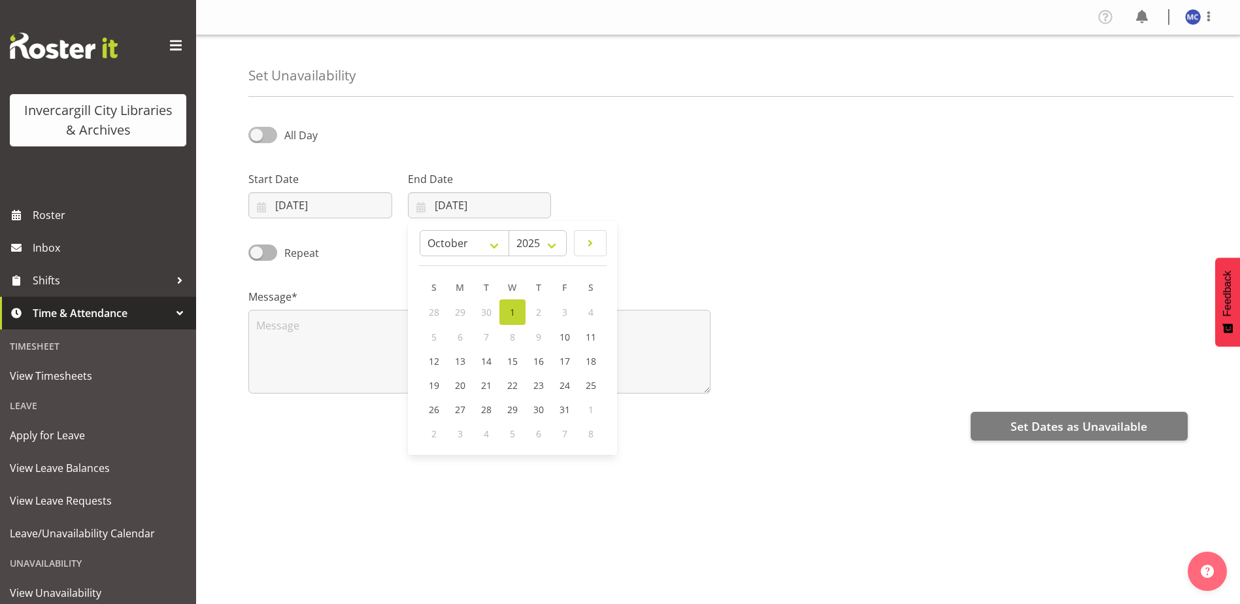
click at [257, 136] on input "All Day" at bounding box center [252, 135] width 8 height 8
checkbox input "true"
select select "15"
select select "41"
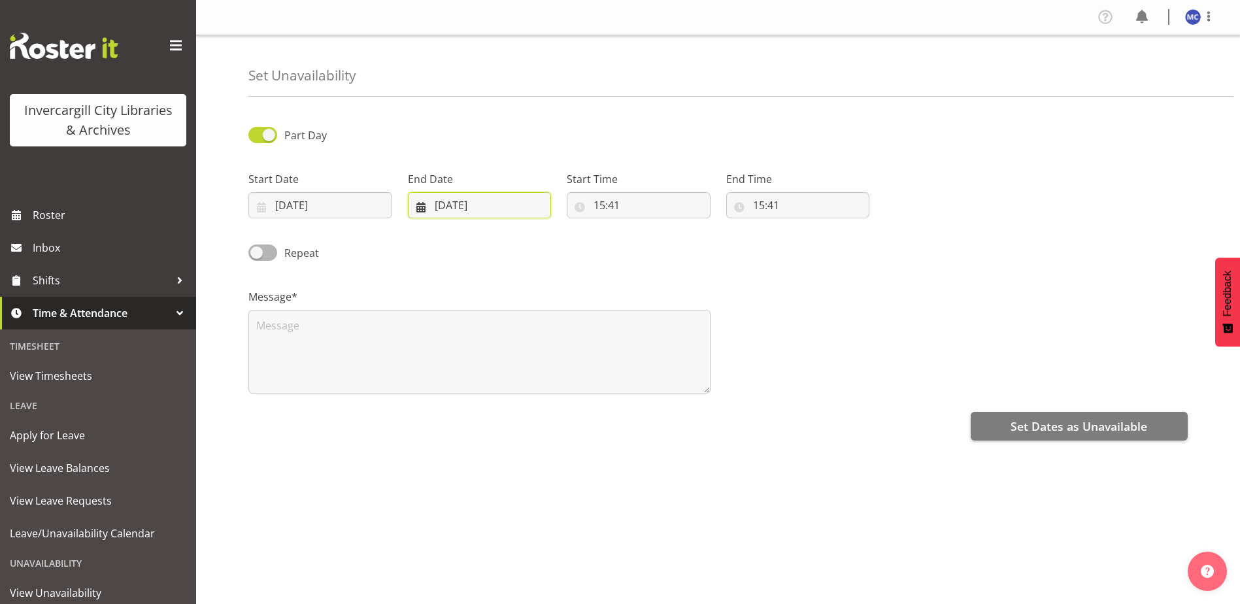
click at [459, 203] on input "01/10/2025" at bounding box center [480, 205] width 144 height 26
click at [566, 342] on span "10" at bounding box center [564, 337] width 10 height 12
type input "10/10/2025"
click at [606, 201] on input "15:41" at bounding box center [639, 205] width 144 height 26
click at [659, 242] on select "00 01 02 03 04 05 06 07 08 09 10 11 12 13 14 15 16 17 18 19 20 21 22 23" at bounding box center [655, 239] width 29 height 26
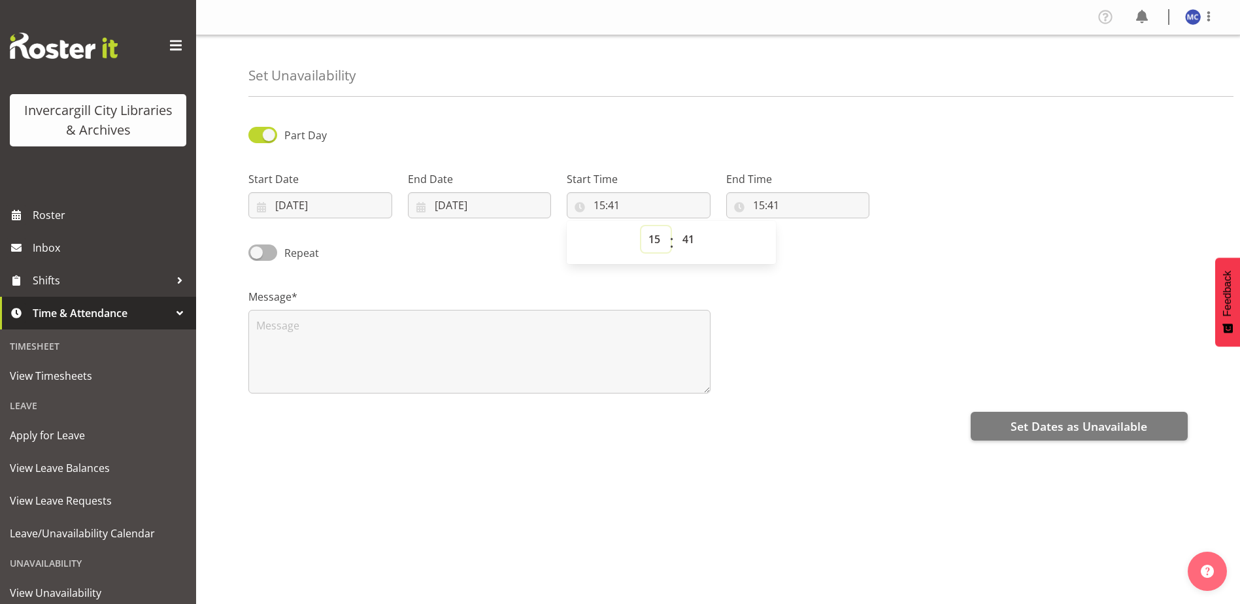
select select "16"
click at [641, 226] on select "00 01 02 03 04 05 06 07 08 09 10 11 12 13 14 15 16 17 18 19 20 21 22 23" at bounding box center [655, 239] width 29 height 26
type input "16:41"
click at [687, 242] on select "00 01 02 03 04 05 06 07 08 09 10 11 12 13 14 15 16 17 18 19 20 21 22 23 24 25 2…" at bounding box center [689, 239] width 29 height 26
select select "30"
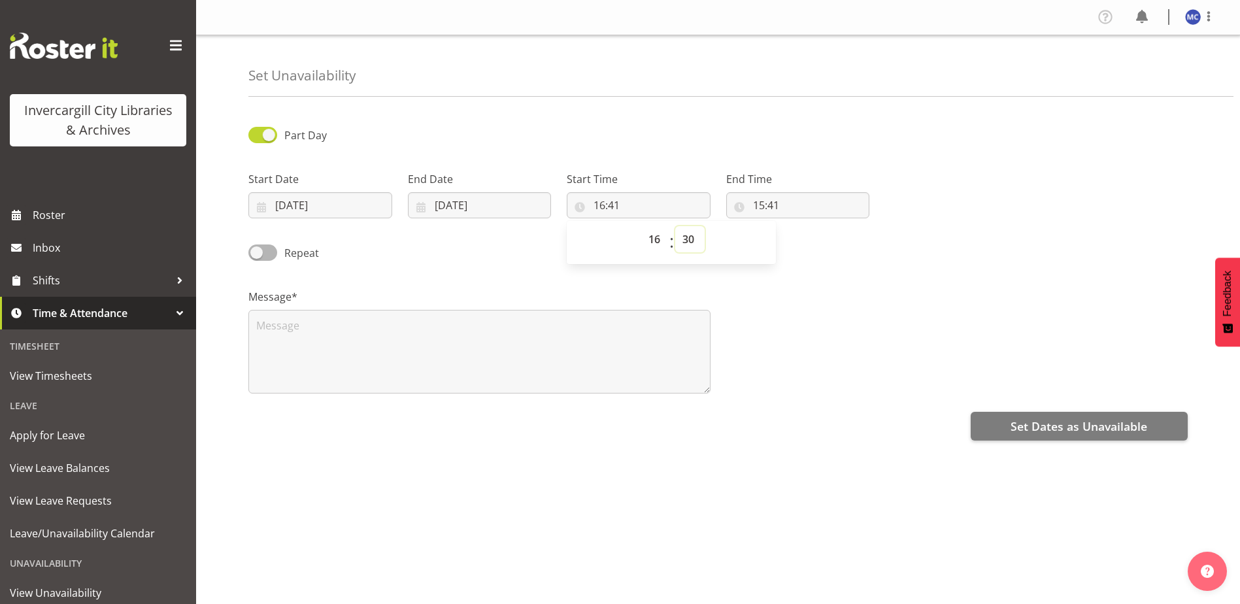
click at [675, 226] on select "00 01 02 03 04 05 06 07 08 09 10 11 12 13 14 15 16 17 18 19 20 21 22 23 24 25 2…" at bounding box center [689, 239] width 29 height 26
type input "16:30"
click at [784, 212] on input "15:41" at bounding box center [798, 205] width 144 height 26
click at [815, 242] on select "00 01 02 03 04 05 06 07 08 09 10 11 12 13 14 15 16 17 18 19 20 21 22 23" at bounding box center [814, 239] width 29 height 26
select select "18"
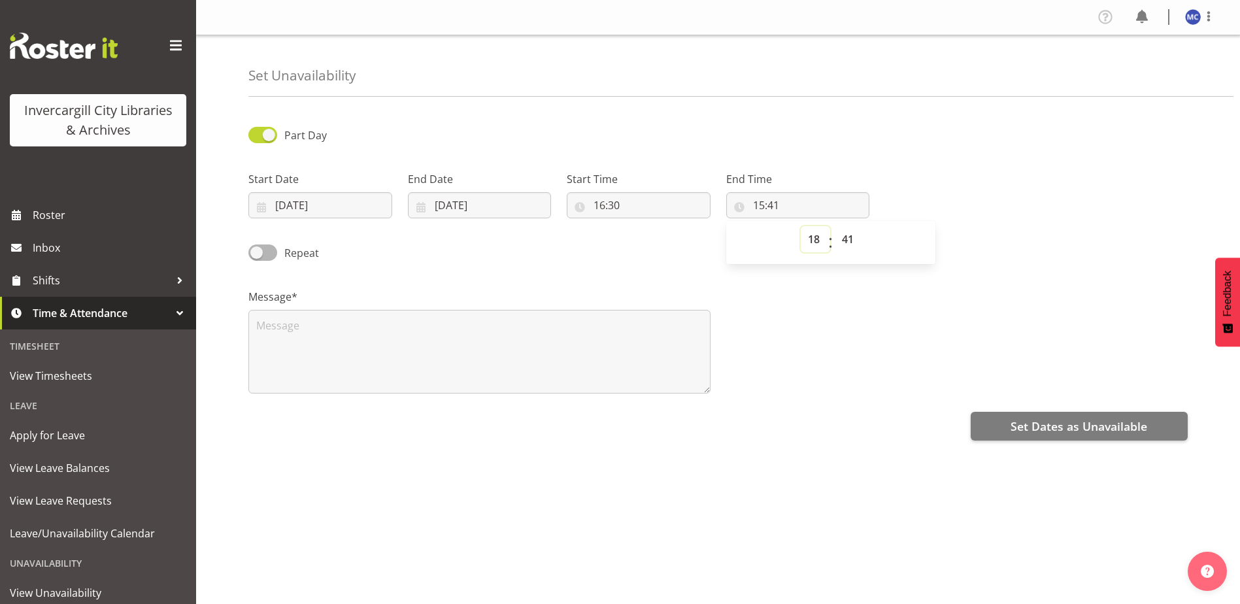
click at [800, 226] on select "00 01 02 03 04 05 06 07 08 09 10 11 12 13 14 15 16 17 18 19 20 21 22 23" at bounding box center [814, 239] width 29 height 26
type input "18:41"
click at [847, 238] on select "00 01 02 03 04 05 06 07 08 09 10 11 12 13 14 15 16 17 18 19 20 21 22 23 24 25 2…" at bounding box center [848, 239] width 29 height 26
select select "30"
click at [834, 226] on select "00 01 02 03 04 05 06 07 08 09 10 11 12 13 14 15 16 17 18 19 20 21 22 23 24 25 2…" at bounding box center [848, 239] width 29 height 26
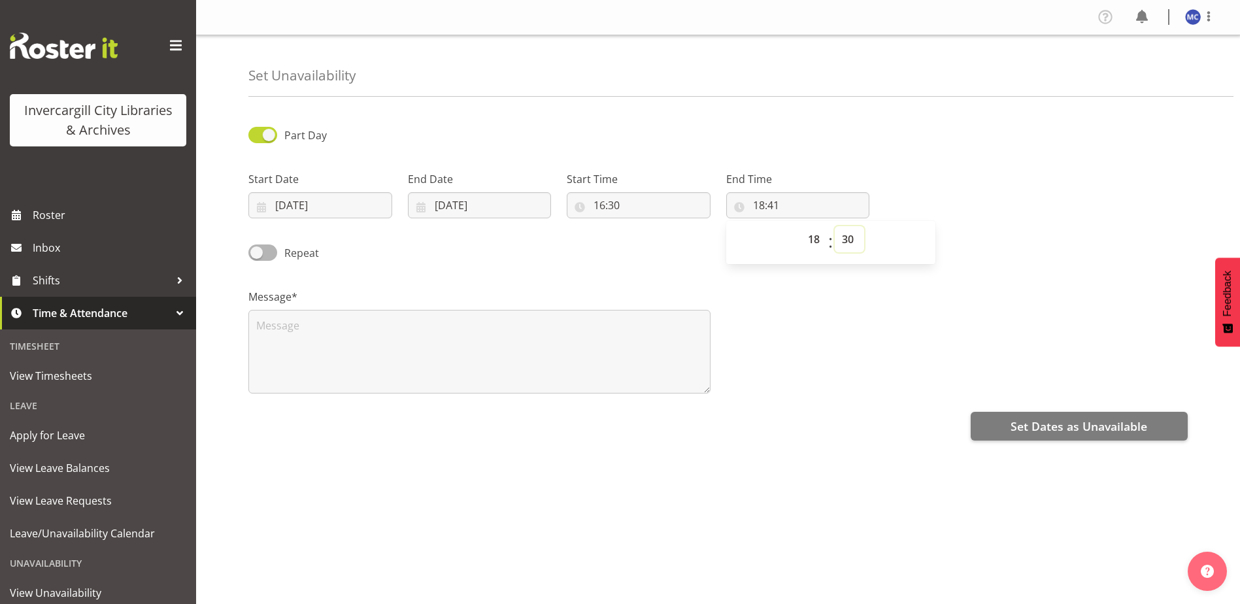
type input "18:30"
click at [461, 361] on textarea at bounding box center [479, 352] width 462 height 84
type textarea "Z"
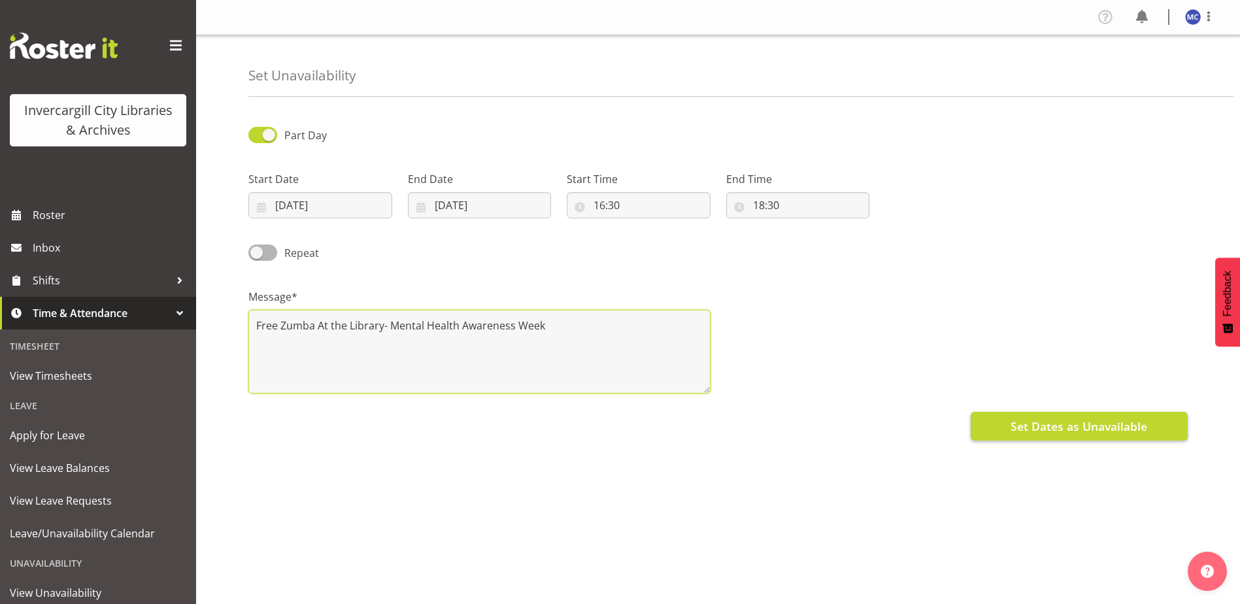
type textarea "Free Zumba At the Library- Mental Health Awareness Week"
click at [1059, 425] on span "Set Dates as Unavailable" at bounding box center [1078, 426] width 137 height 17
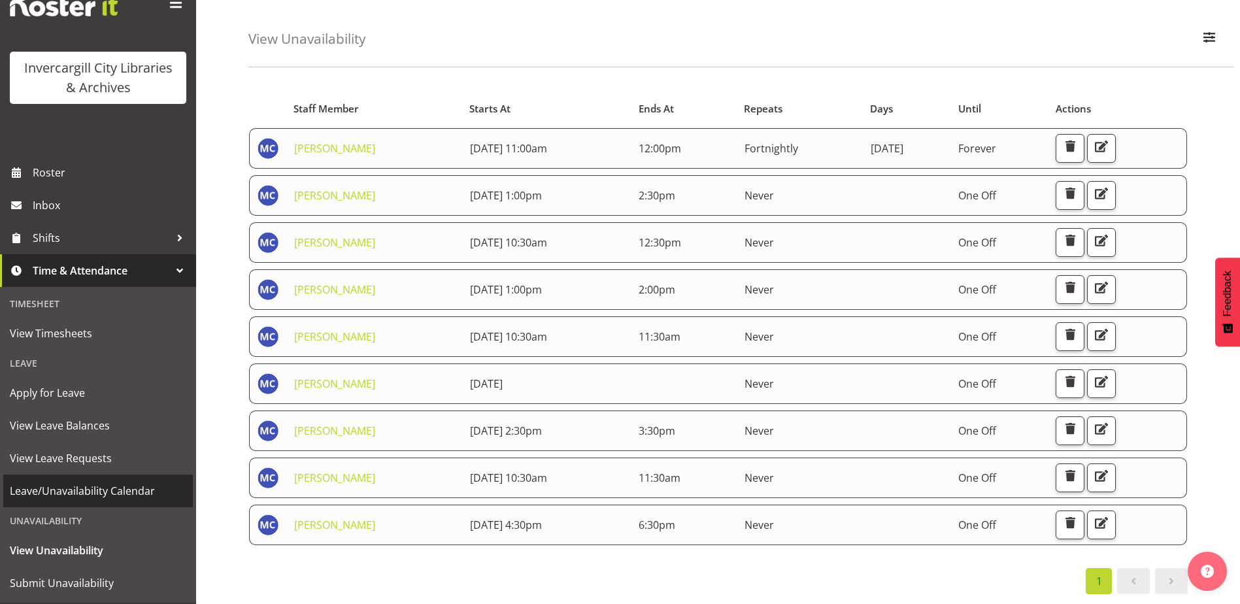
scroll to position [65, 0]
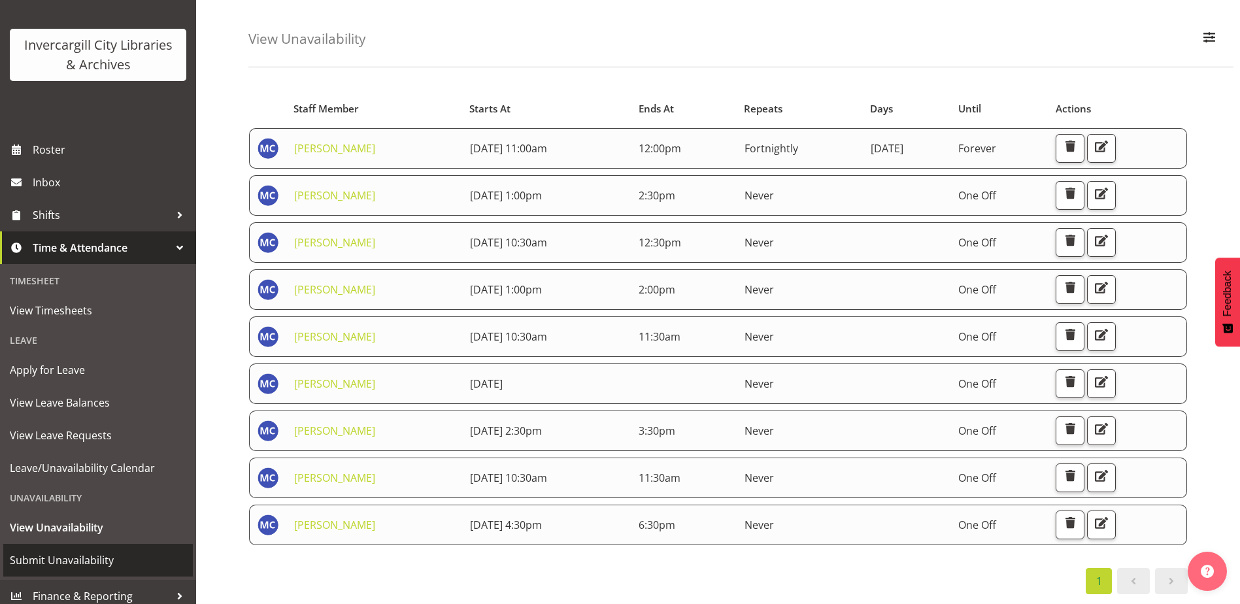
click at [88, 559] on span "Submit Unavailability" at bounding box center [98, 560] width 176 height 20
